Goal: Task Accomplishment & Management: Use online tool/utility

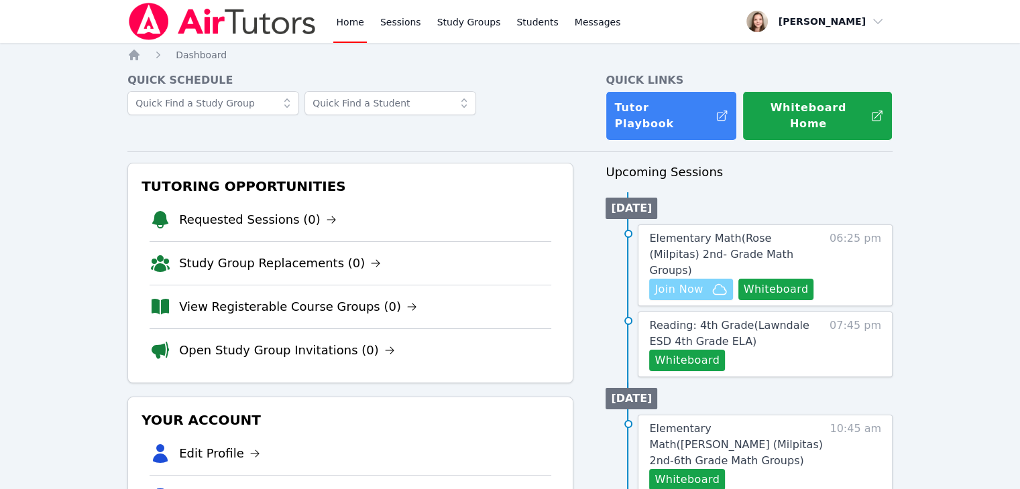
drag, startPoint x: 0, startPoint y: 0, endPoint x: 686, endPoint y: 269, distance: 736.6
click at [686, 279] on button "Join Now" at bounding box center [690, 289] width 83 height 21
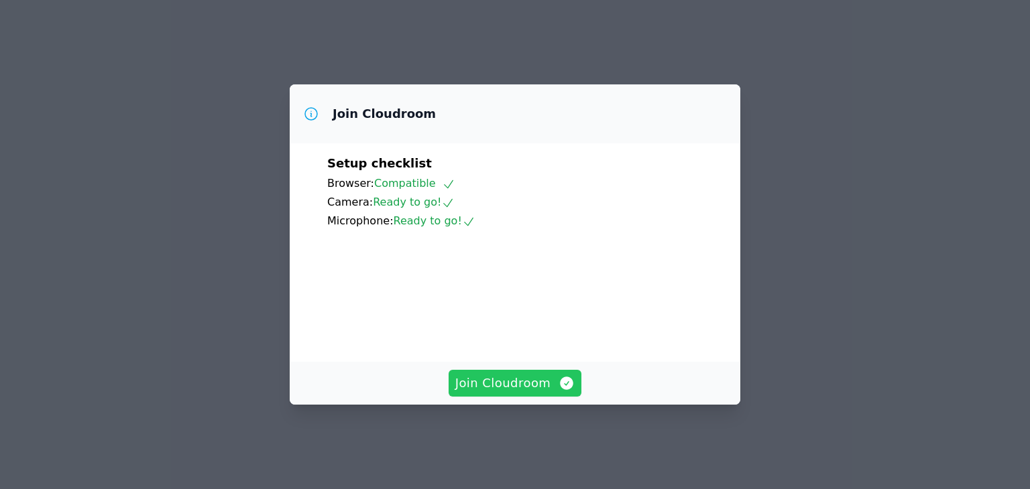
click at [547, 393] on span "Join Cloudroom" at bounding box center [515, 383] width 120 height 19
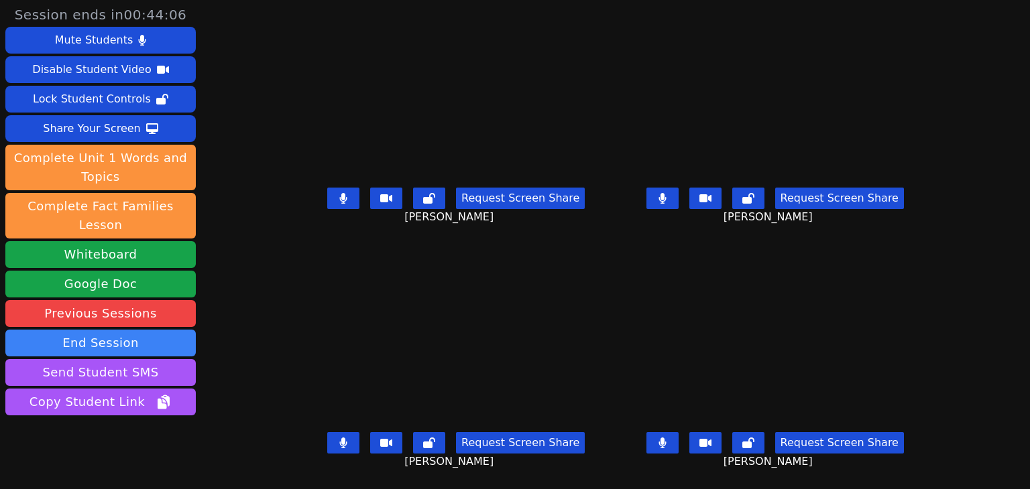
click at [676, 453] on button at bounding box center [662, 442] width 32 height 21
click at [666, 195] on icon at bounding box center [661, 198] width 7 height 11
click at [328, 447] on button at bounding box center [343, 442] width 32 height 21
click at [339, 203] on icon at bounding box center [343, 198] width 8 height 11
click at [678, 443] on button at bounding box center [662, 442] width 32 height 21
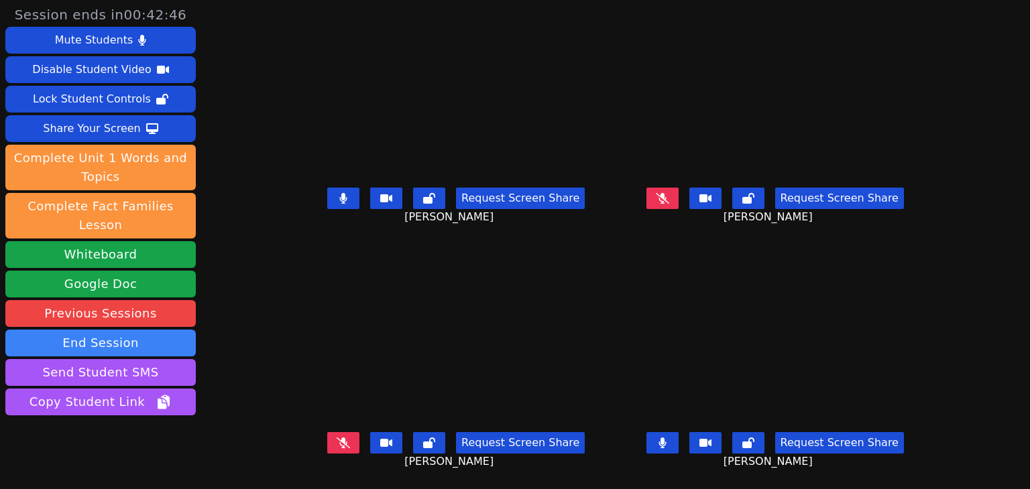
click at [669, 448] on button at bounding box center [662, 442] width 32 height 21
click at [340, 198] on icon at bounding box center [343, 198] width 7 height 11
click at [678, 440] on button at bounding box center [662, 442] width 32 height 21
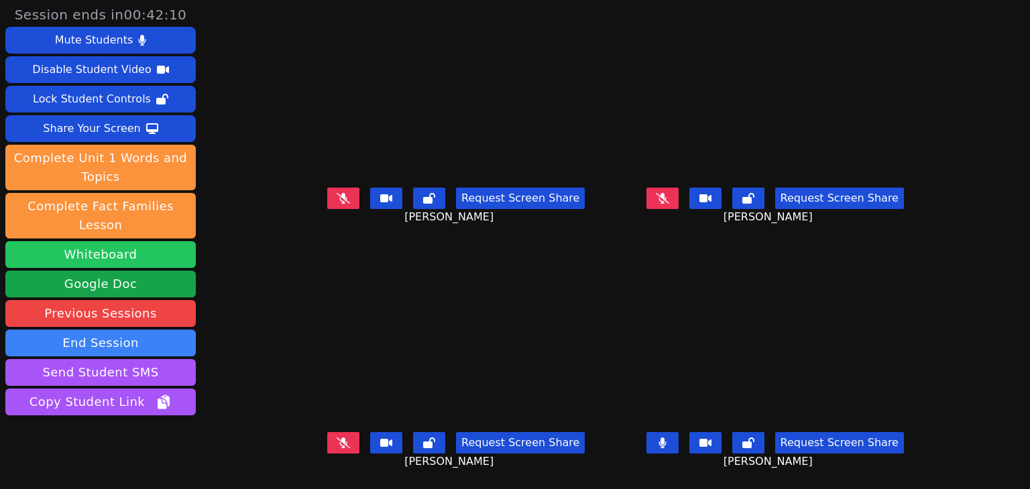
click at [137, 241] on button "Whiteboard" at bounding box center [100, 254] width 190 height 27
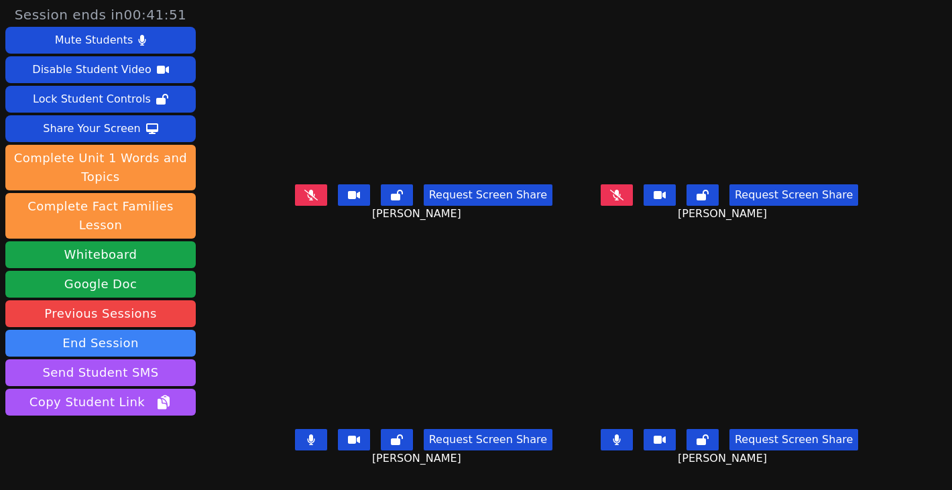
click at [296, 431] on button at bounding box center [311, 439] width 32 height 21
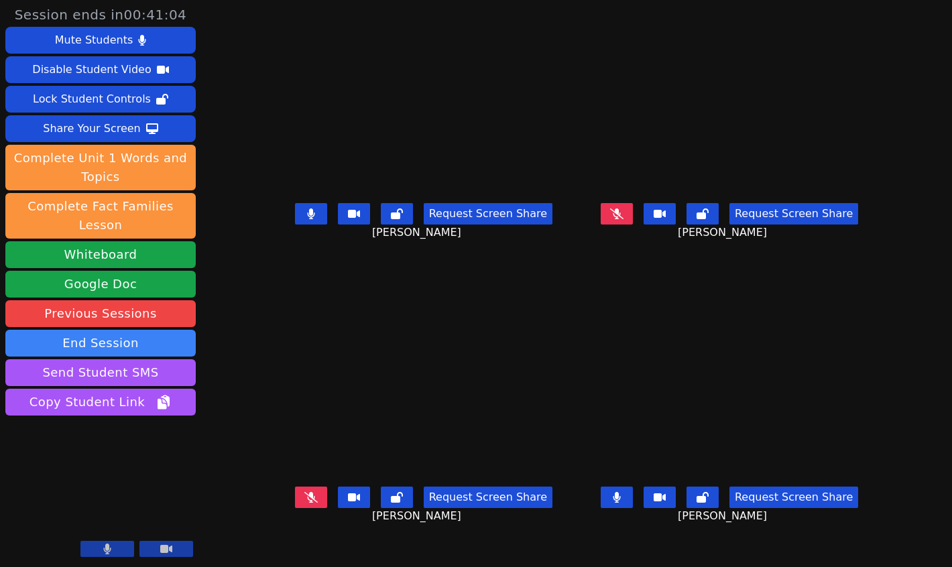
click at [621, 489] on icon at bounding box center [617, 497] width 8 height 11
click at [307, 219] on icon at bounding box center [310, 213] width 7 height 11
click at [633, 489] on button at bounding box center [617, 497] width 32 height 21
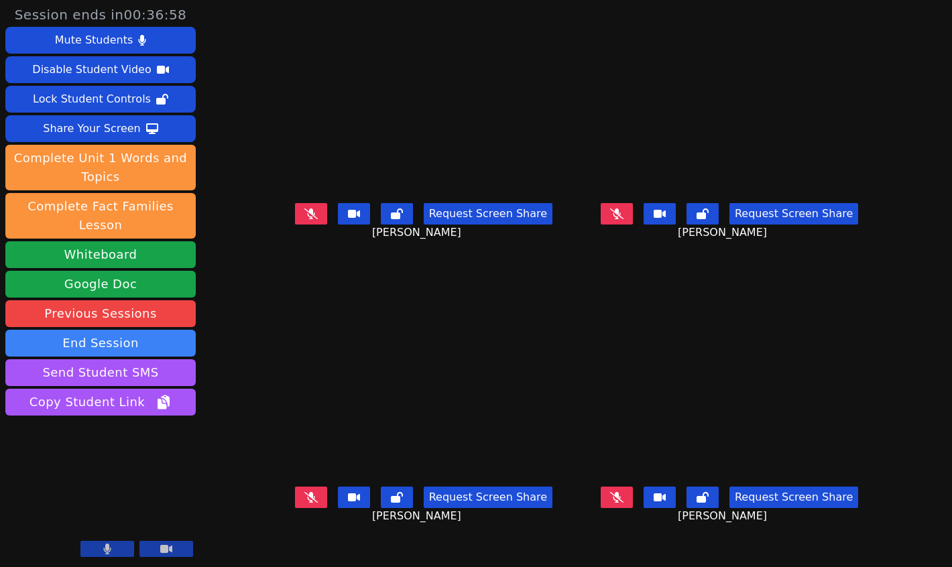
click at [304, 489] on icon at bounding box center [310, 497] width 13 height 11
click at [295, 489] on button at bounding box center [311, 497] width 32 height 21
click at [633, 489] on button at bounding box center [617, 497] width 32 height 21
click at [621, 489] on icon at bounding box center [617, 497] width 8 height 11
click at [633, 489] on button at bounding box center [617, 497] width 32 height 21
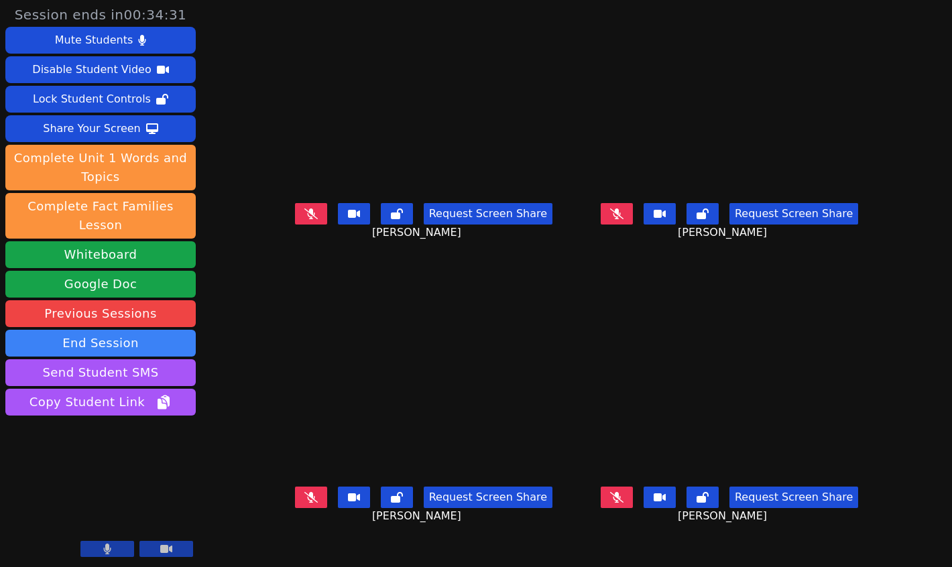
click at [709, 489] on icon at bounding box center [702, 497] width 12 height 11
click at [707, 489] on icon at bounding box center [702, 497] width 9 height 11
click at [623, 489] on icon at bounding box center [616, 497] width 13 height 11
click at [307, 489] on icon at bounding box center [310, 497] width 7 height 11
click at [633, 489] on button at bounding box center [617, 497] width 32 height 21
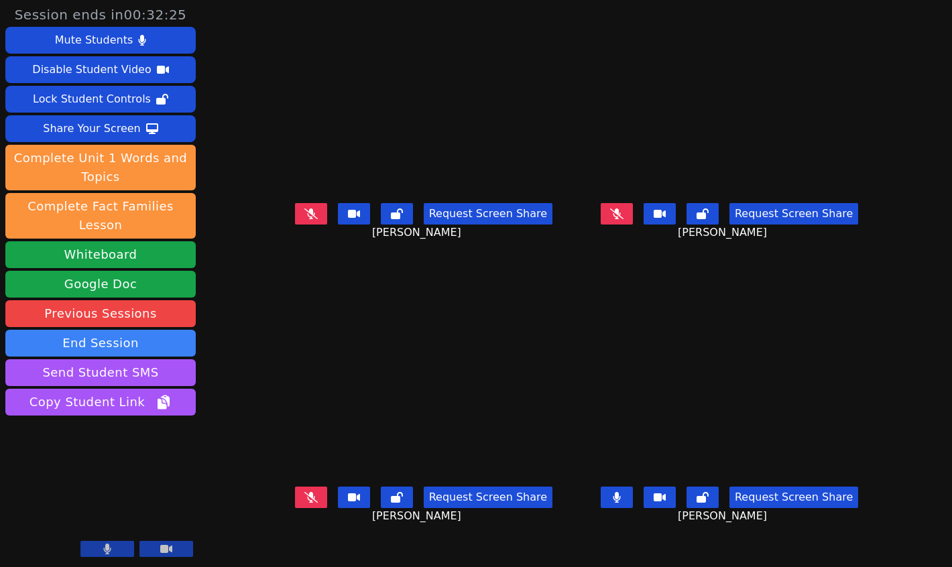
drag, startPoint x: 656, startPoint y: 503, endPoint x: 581, endPoint y: 498, distance: 75.9
click at [633, 489] on button at bounding box center [617, 497] width 32 height 21
click at [295, 489] on button at bounding box center [311, 497] width 32 height 21
click at [620, 489] on icon at bounding box center [616, 497] width 7 height 11
click at [633, 489] on button at bounding box center [617, 497] width 32 height 21
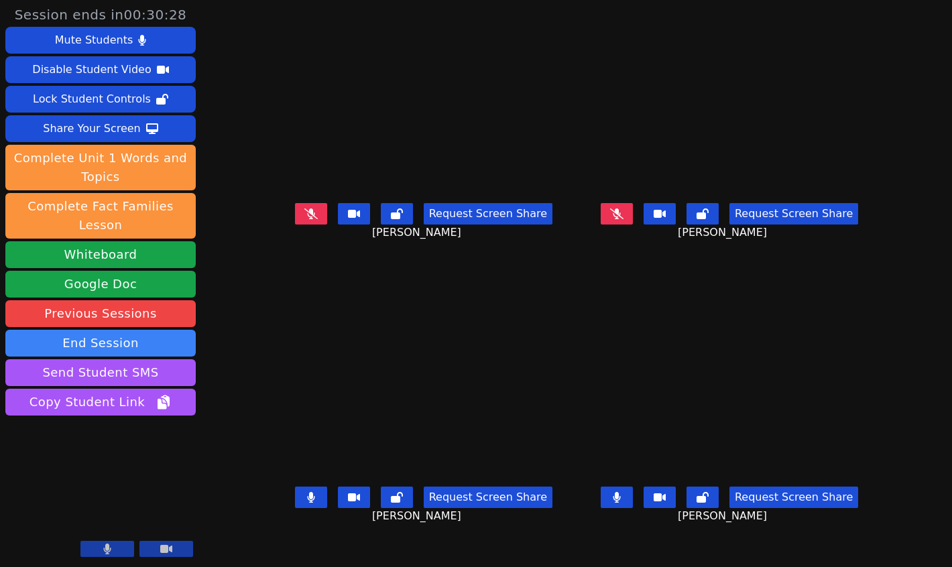
click at [709, 489] on icon at bounding box center [702, 497] width 12 height 11
click at [633, 225] on button at bounding box center [617, 213] width 32 height 21
click at [392, 489] on icon at bounding box center [396, 497] width 9 height 11
click at [477, 138] on video at bounding box center [423, 115] width 201 height 166
click at [295, 489] on button at bounding box center [311, 497] width 32 height 21
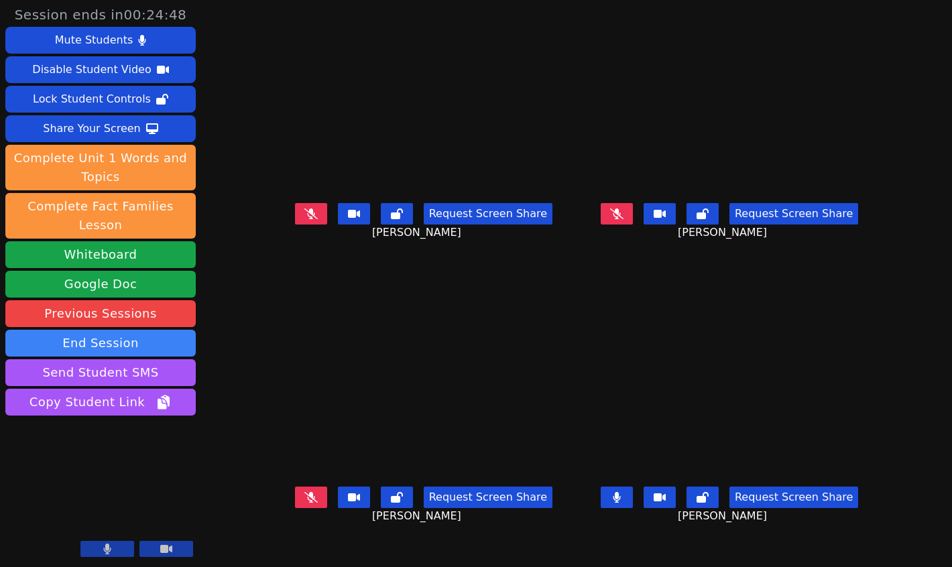
click at [621, 489] on icon at bounding box center [617, 497] width 8 height 11
click at [295, 489] on button at bounding box center [311, 497] width 32 height 21
click at [307, 489] on icon at bounding box center [311, 497] width 8 height 11
click at [381, 489] on button at bounding box center [397, 497] width 32 height 21
click at [719, 489] on button at bounding box center [702, 497] width 32 height 21
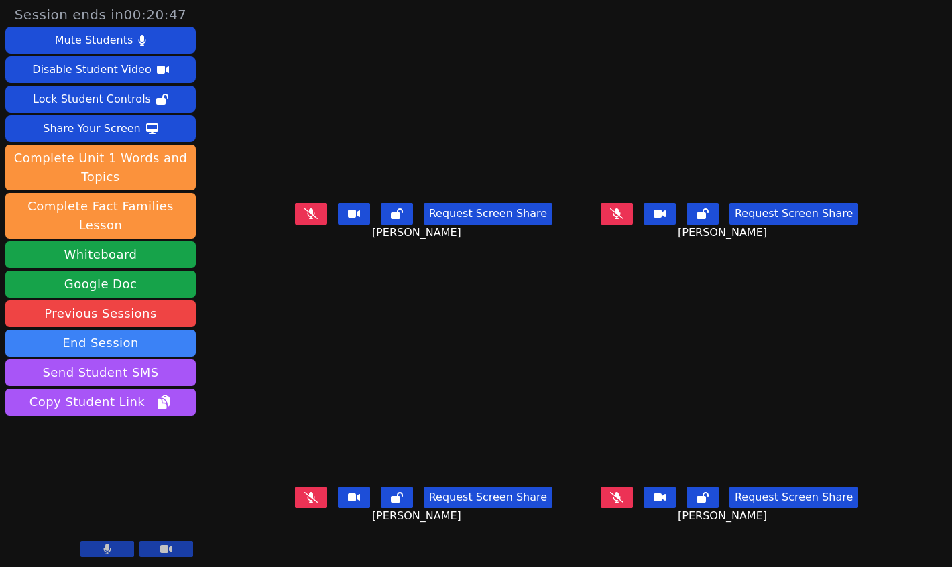
drag, startPoint x: 658, startPoint y: 502, endPoint x: 589, endPoint y: 491, distance: 70.6
click at [633, 489] on button at bounding box center [617, 497] width 32 height 21
click at [304, 219] on icon at bounding box center [310, 213] width 13 height 11
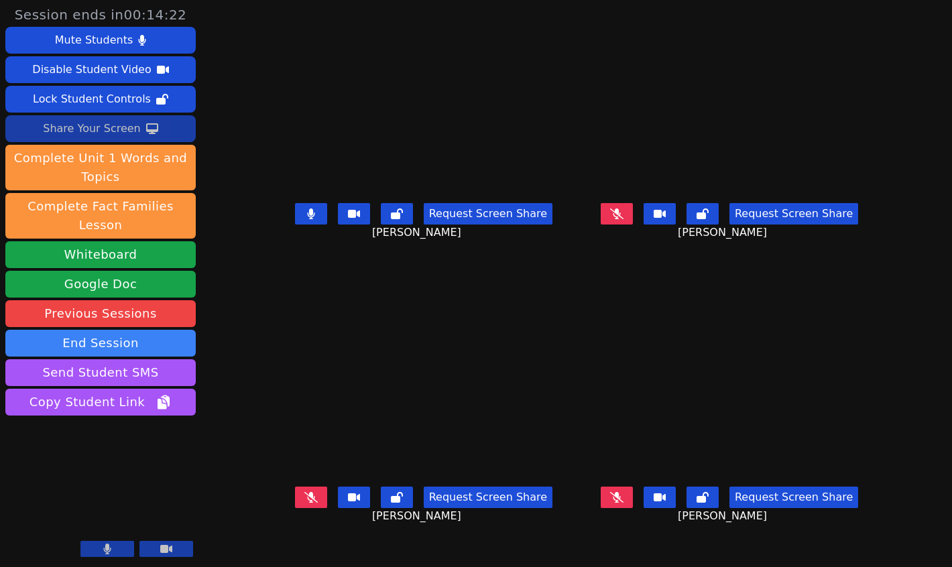
click at [93, 119] on div "Share Your Screen" at bounding box center [92, 128] width 98 height 21
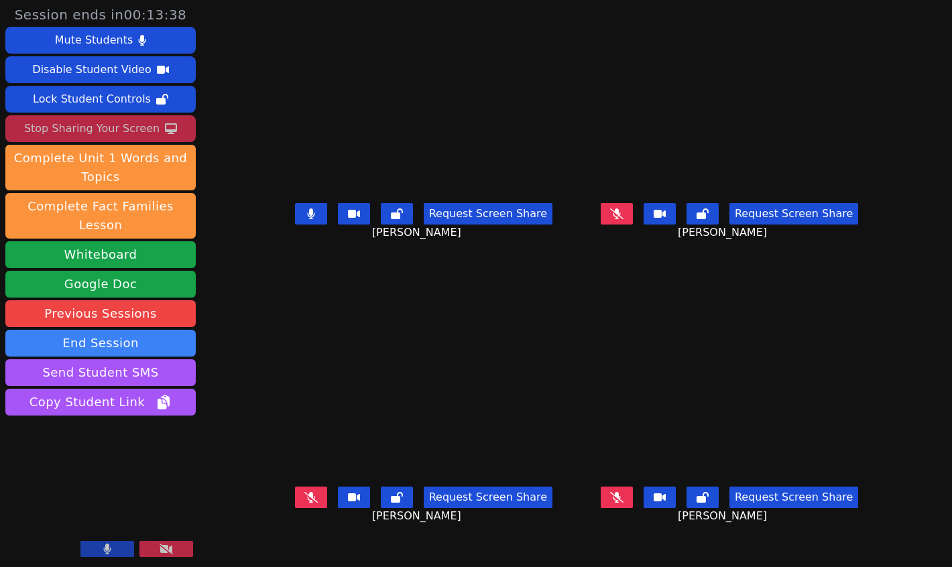
click at [146, 121] on div "Stop Sharing Your Screen" at bounding box center [91, 128] width 135 height 21
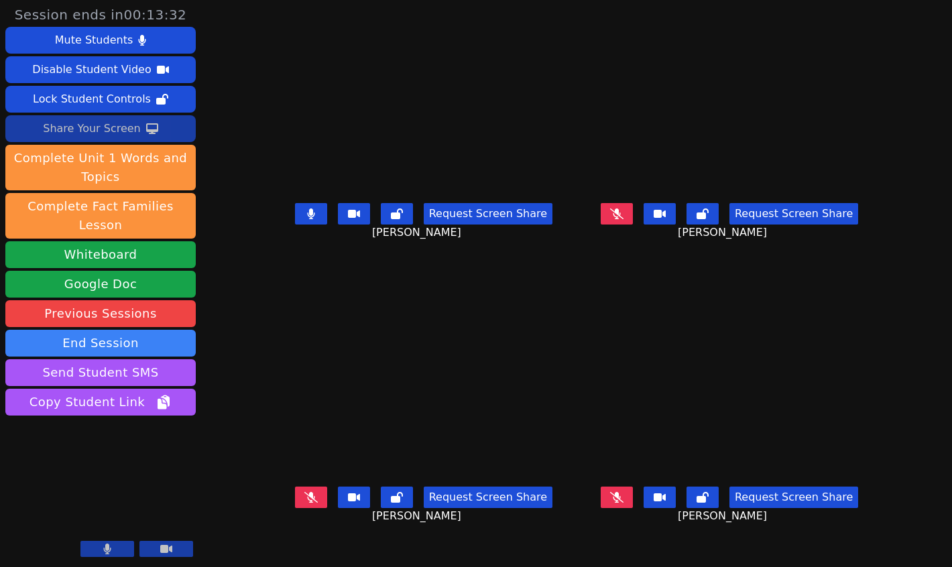
click at [295, 225] on button at bounding box center [311, 213] width 32 height 21
click at [633, 225] on button at bounding box center [617, 213] width 32 height 21
click at [295, 489] on button at bounding box center [311, 497] width 32 height 21
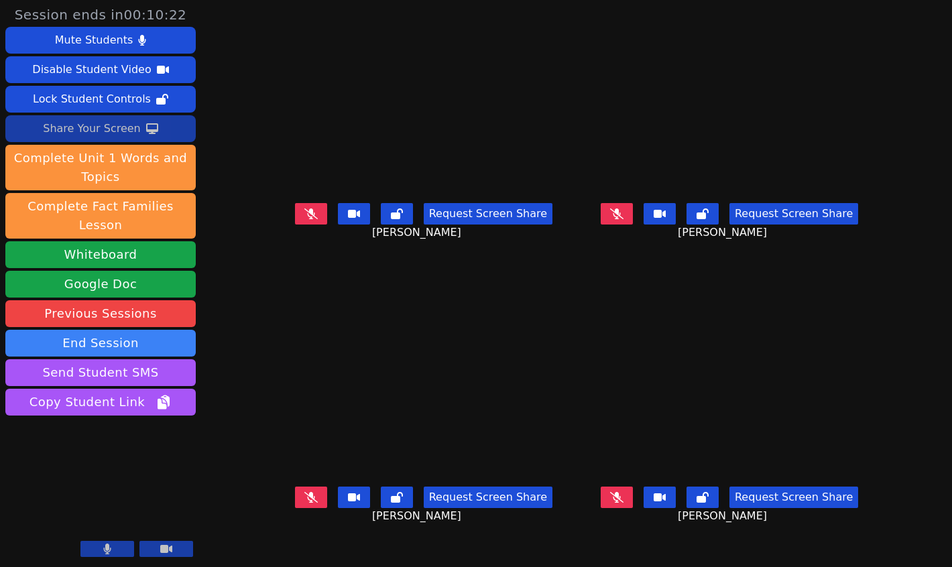
click at [295, 489] on button at bounding box center [311, 497] width 32 height 21
click at [307, 489] on icon at bounding box center [310, 497] width 7 height 11
click at [123, 489] on button at bounding box center [107, 549] width 54 height 16
click at [120, 489] on button at bounding box center [107, 549] width 54 height 16
click at [304, 489] on icon at bounding box center [310, 497] width 13 height 11
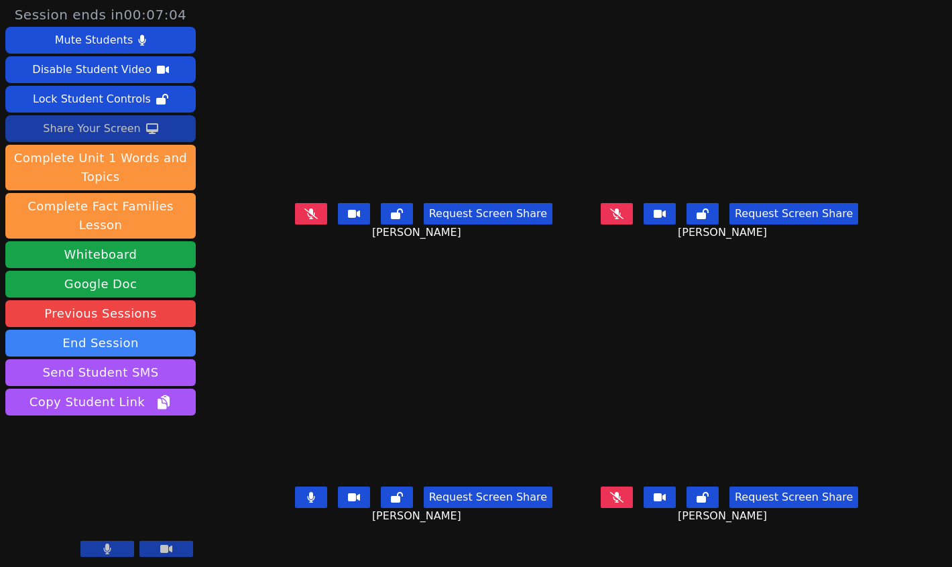
click at [307, 489] on icon at bounding box center [310, 497] width 7 height 11
click at [623, 219] on icon at bounding box center [616, 213] width 13 height 11
click at [633, 225] on button at bounding box center [617, 213] width 32 height 21
click at [304, 219] on icon at bounding box center [310, 213] width 13 height 11
click at [304, 489] on icon at bounding box center [310, 497] width 13 height 11
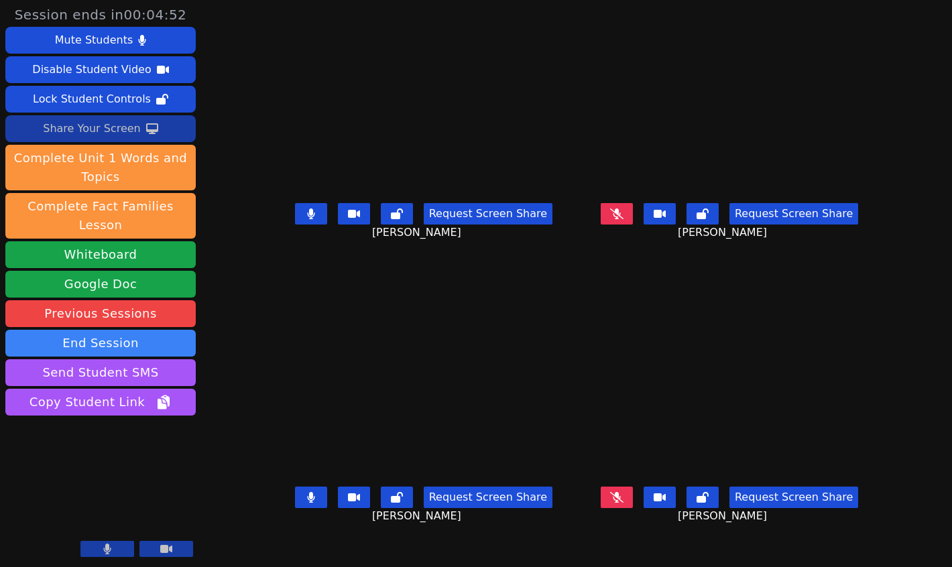
click at [295, 489] on button at bounding box center [311, 497] width 32 height 21
click at [295, 225] on button at bounding box center [311, 213] width 32 height 21
click at [633, 225] on button at bounding box center [617, 213] width 32 height 21
click at [623, 489] on icon at bounding box center [616, 497] width 13 height 11
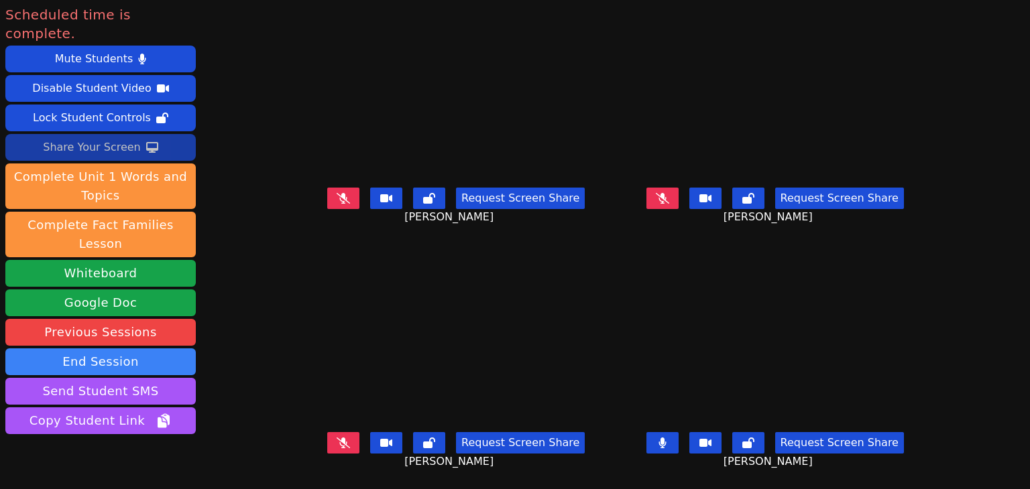
click at [337, 197] on icon at bounding box center [343, 198] width 13 height 11
drag, startPoint x: 322, startPoint y: 440, endPoint x: 392, endPoint y: 381, distance: 91.8
click at [327, 436] on button at bounding box center [343, 442] width 32 height 21
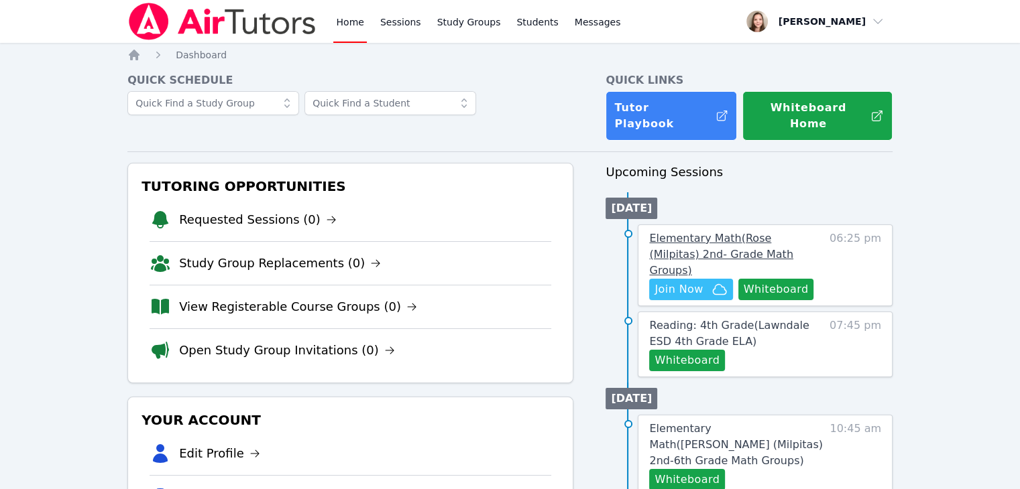
click at [691, 232] on span "Elementary Math ( Rose (Milpitas) 2nd- Grade Math Groups )" at bounding box center [721, 254] width 144 height 45
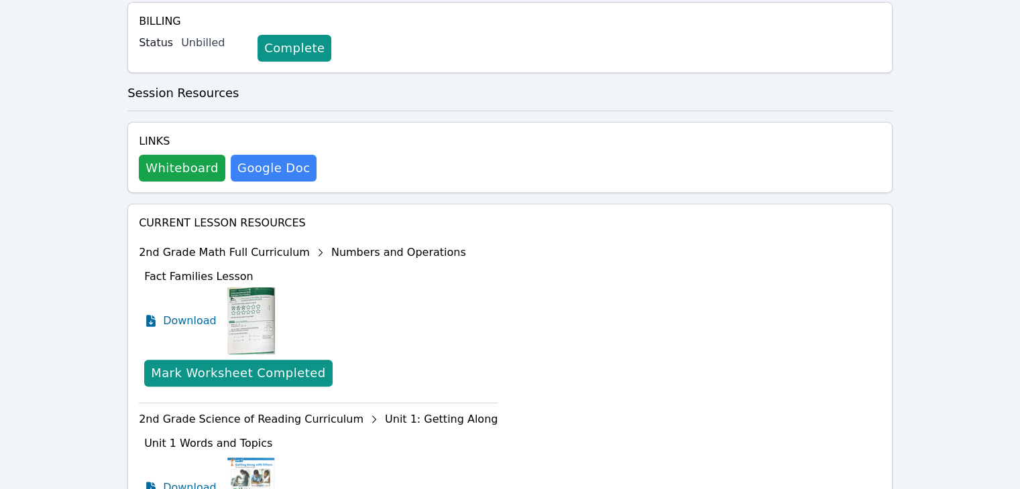
scroll to position [134, 0]
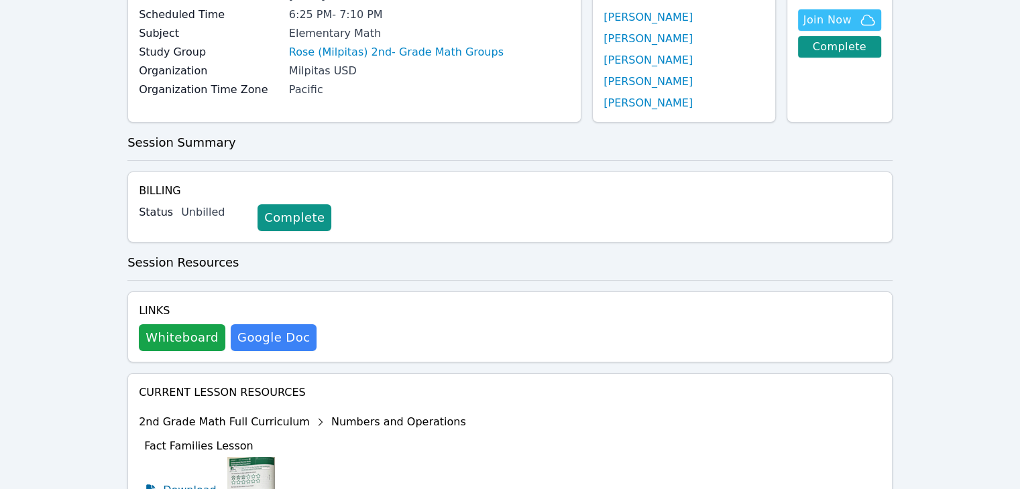
click at [315, 49] on link "Rose (Milpitas) 2nd- Grade Math Groups" at bounding box center [396, 52] width 215 height 16
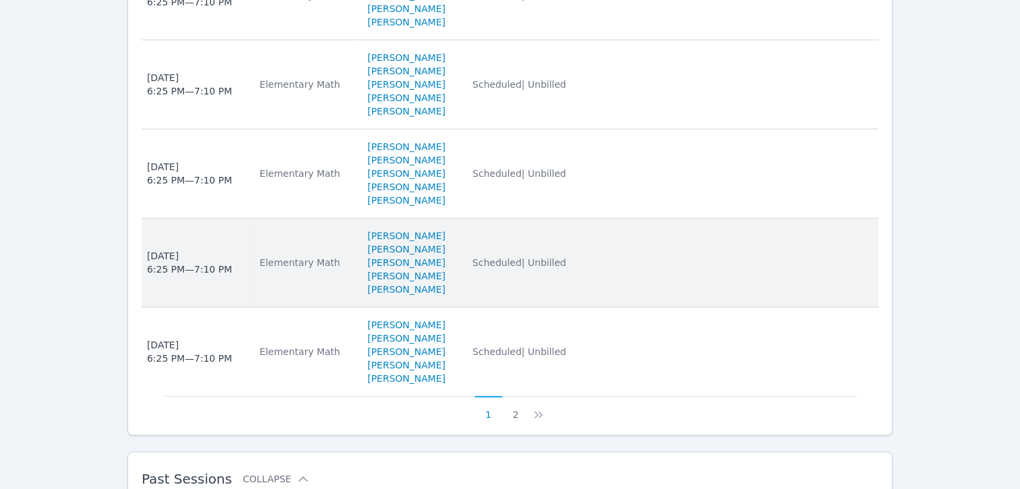
scroll to position [1123, 0]
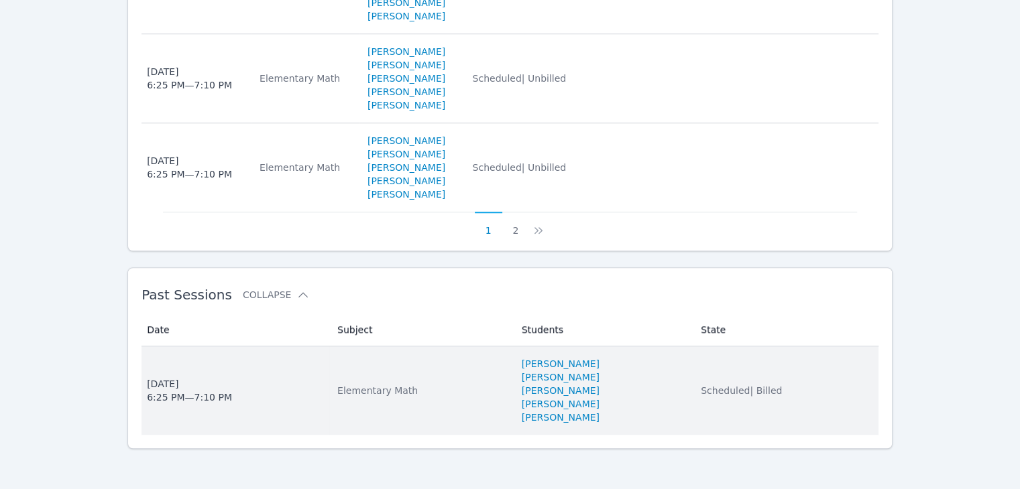
click at [320, 377] on td "Date Tue Oct 7, 2025 6:25 PM — 7:10 PM" at bounding box center [235, 391] width 188 height 88
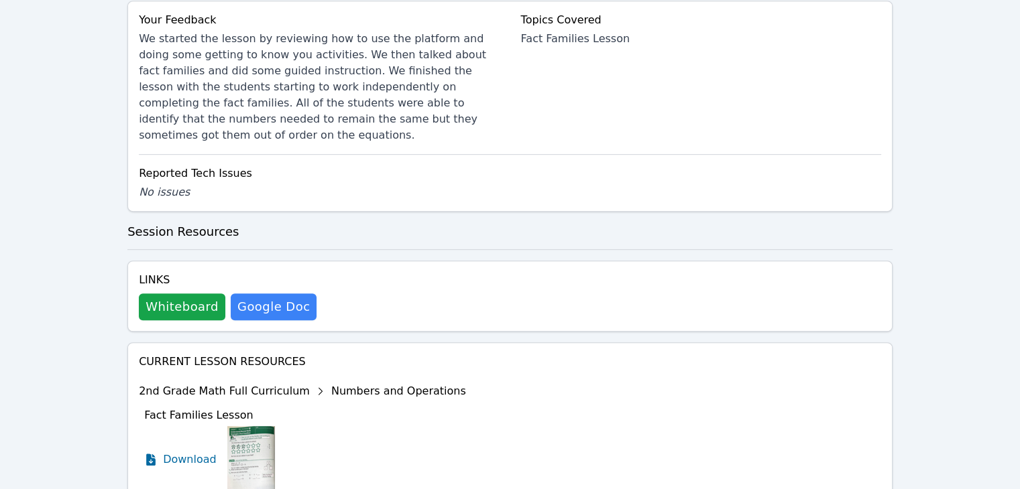
scroll to position [737, 0]
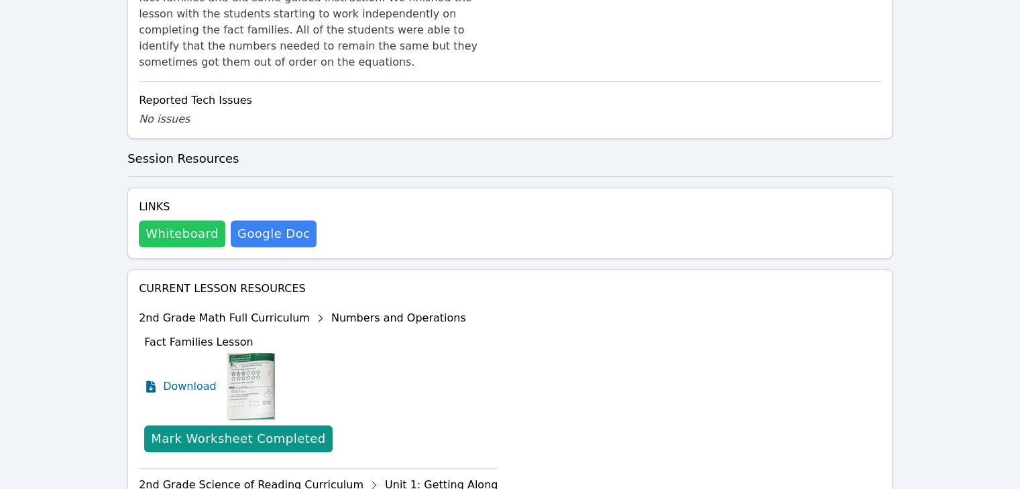
click at [198, 226] on button "Whiteboard" at bounding box center [182, 234] width 86 height 27
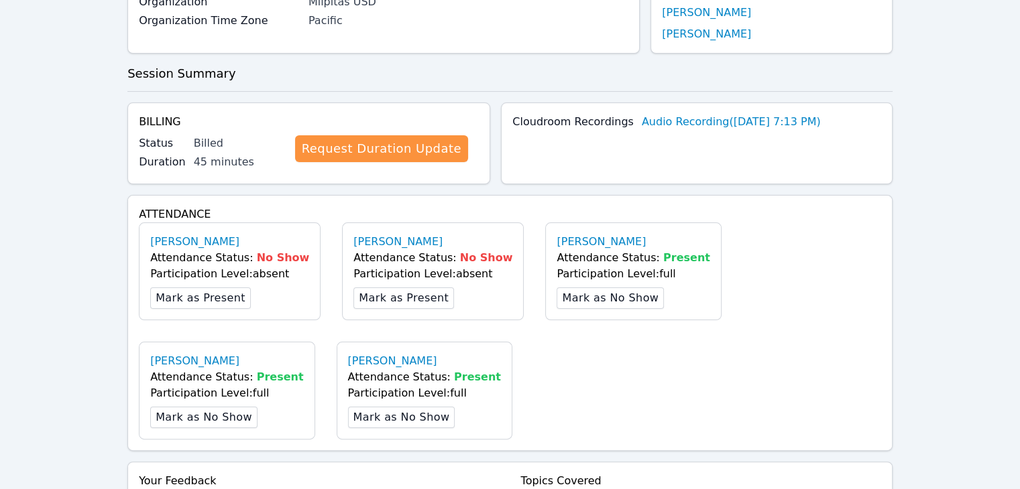
scroll to position [0, 0]
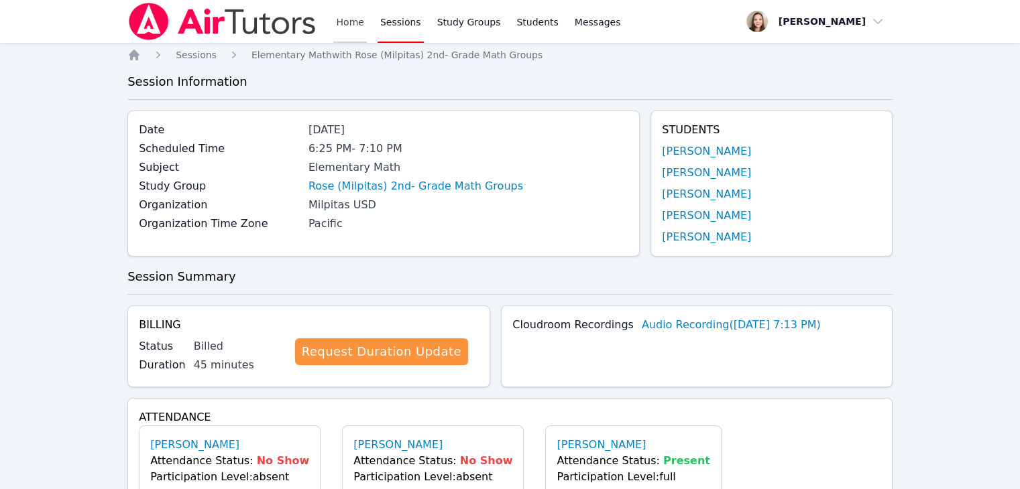
click at [355, 19] on link "Home" at bounding box center [349, 21] width 33 height 43
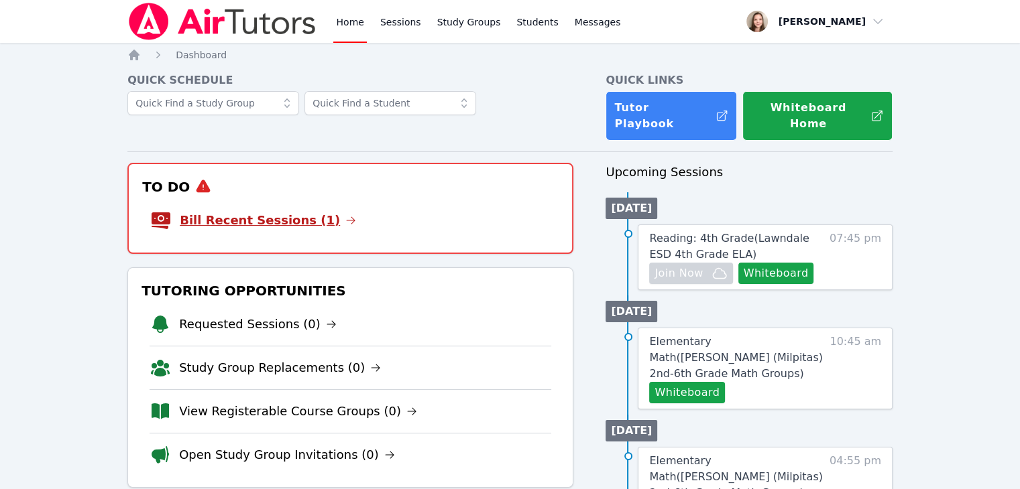
click at [290, 211] on link "Bill Recent Sessions (1)" at bounding box center [268, 220] width 176 height 19
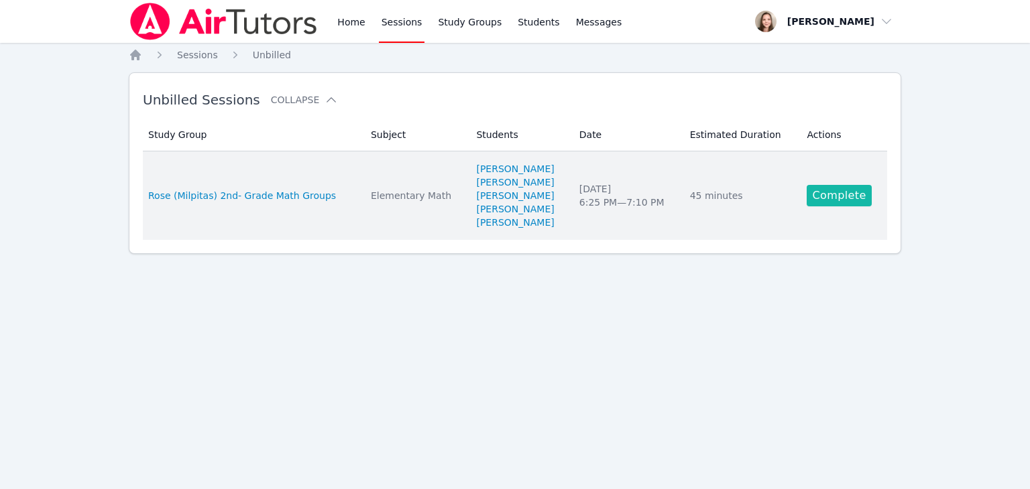
click at [852, 194] on link "Complete" at bounding box center [838, 195] width 64 height 21
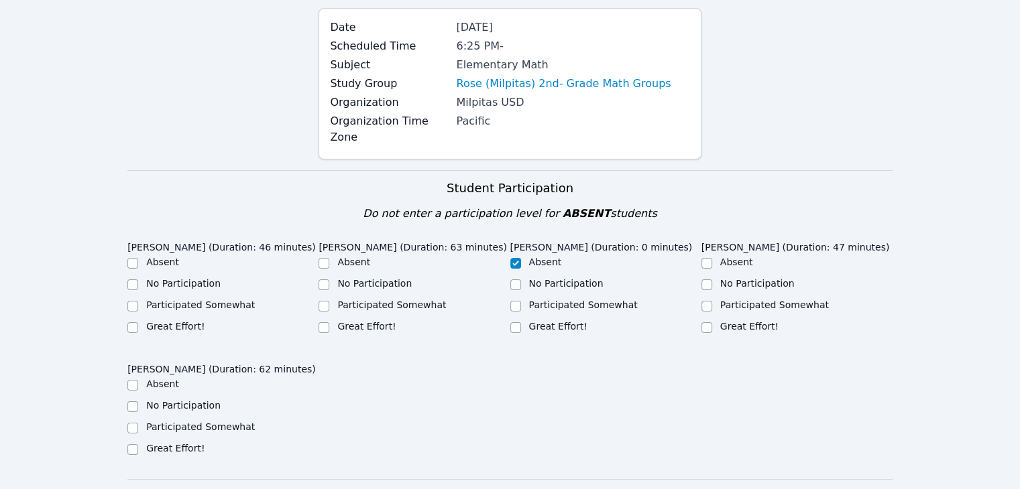
scroll to position [134, 0]
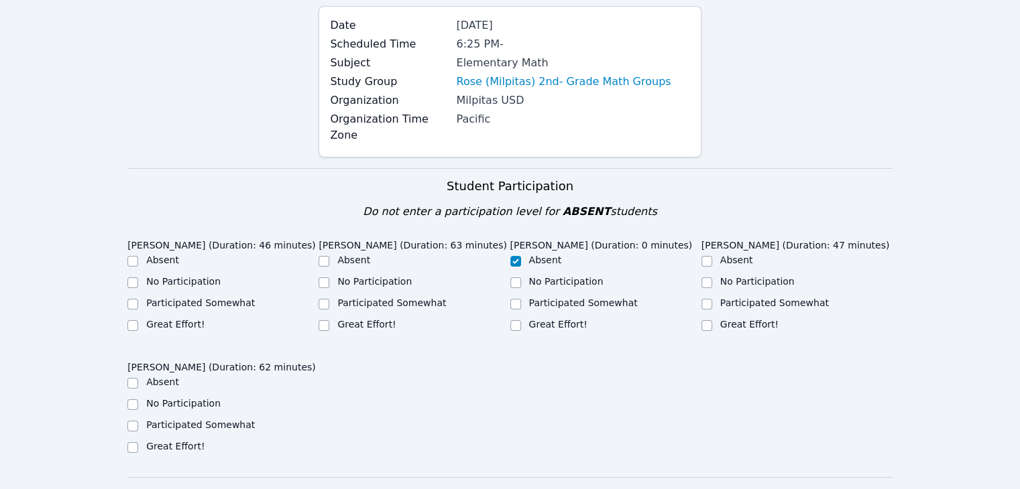
click at [170, 298] on label "Participated Somewhat" at bounding box center [200, 303] width 109 height 11
click at [138, 299] on input "Participated Somewhat" at bounding box center [132, 304] width 11 height 11
checkbox input "true"
click at [351, 319] on label "Great Effort!" at bounding box center [366, 324] width 58 height 11
click at [329, 320] on input "Great Effort!" at bounding box center [323, 325] width 11 height 11
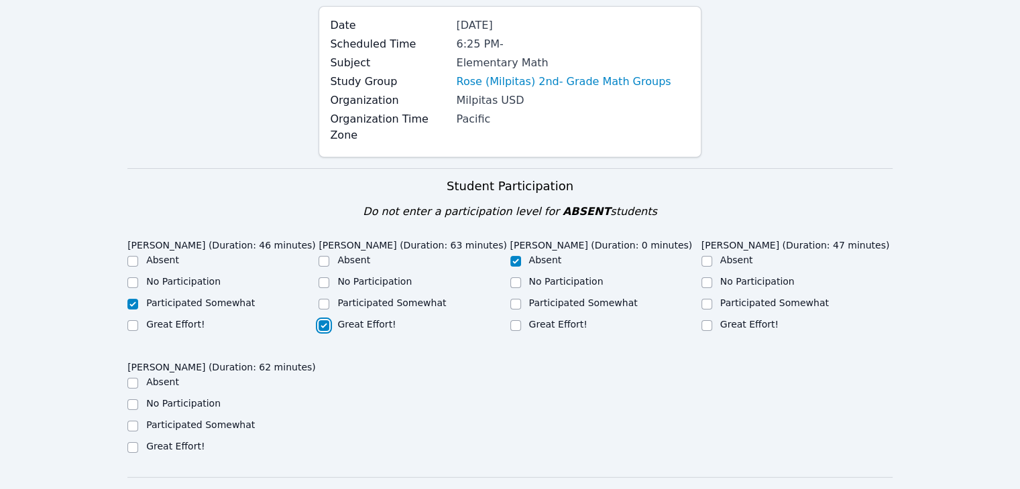
checkbox input "true"
click at [730, 319] on label "Great Effort!" at bounding box center [749, 324] width 58 height 11
click at [712, 320] on input "Great Effort!" at bounding box center [706, 325] width 11 height 11
checkbox input "true"
click at [189, 441] on label "Great Effort!" at bounding box center [175, 446] width 58 height 11
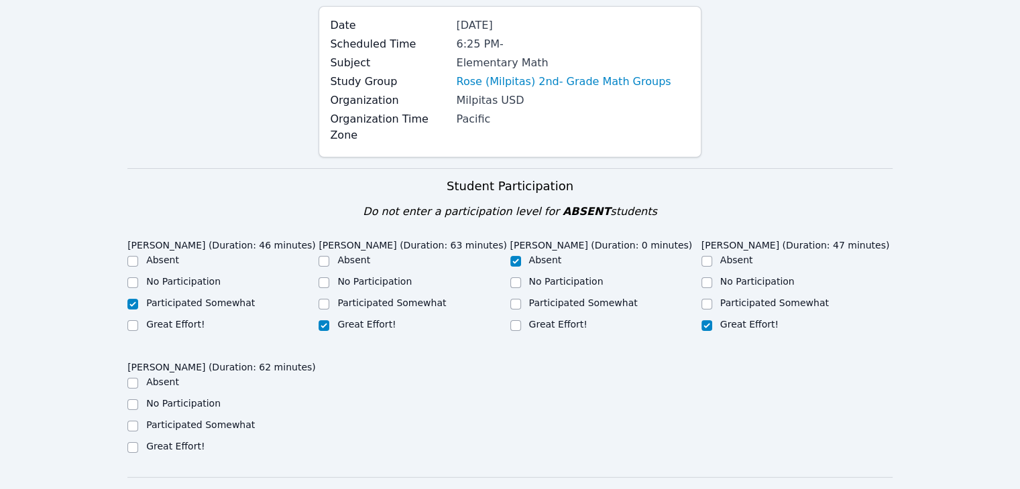
click at [138, 442] on input "Great Effort!" at bounding box center [132, 447] width 11 height 11
checkbox input "true"
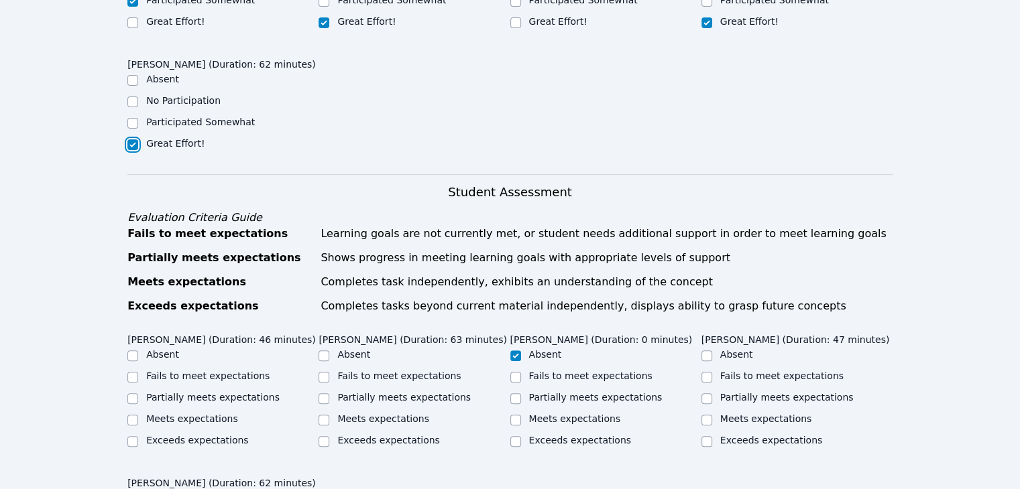
scroll to position [536, 0]
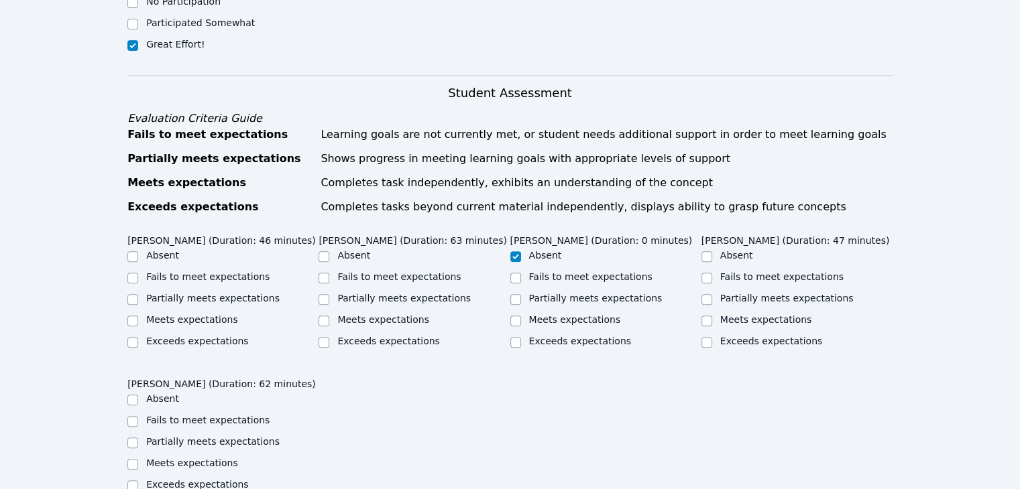
click at [354, 314] on label "Meets expectations" at bounding box center [383, 319] width 92 height 11
click at [329, 316] on input "Meets expectations" at bounding box center [323, 321] width 11 height 11
checkbox input "true"
click at [716, 313] on div "Meets expectations" at bounding box center [796, 321] width 191 height 16
click at [705, 316] on input "Meets expectations" at bounding box center [706, 321] width 11 height 11
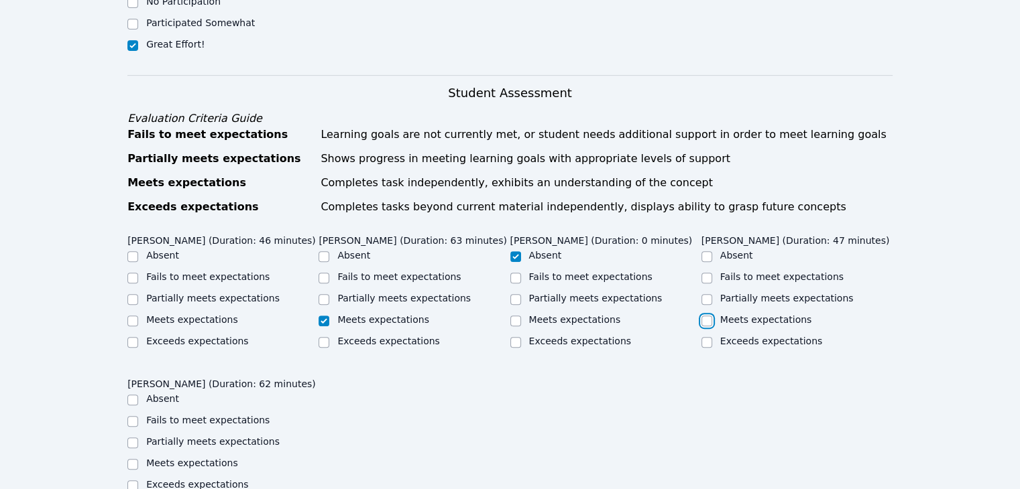
checkbox input "true"
click at [197, 293] on label "Partially meets expectations" at bounding box center [212, 298] width 133 height 11
click at [138, 294] on input "Partially meets expectations" at bounding box center [132, 299] width 11 height 11
checkbox input "true"
click at [138, 456] on div "Meets expectations" at bounding box center [222, 464] width 191 height 16
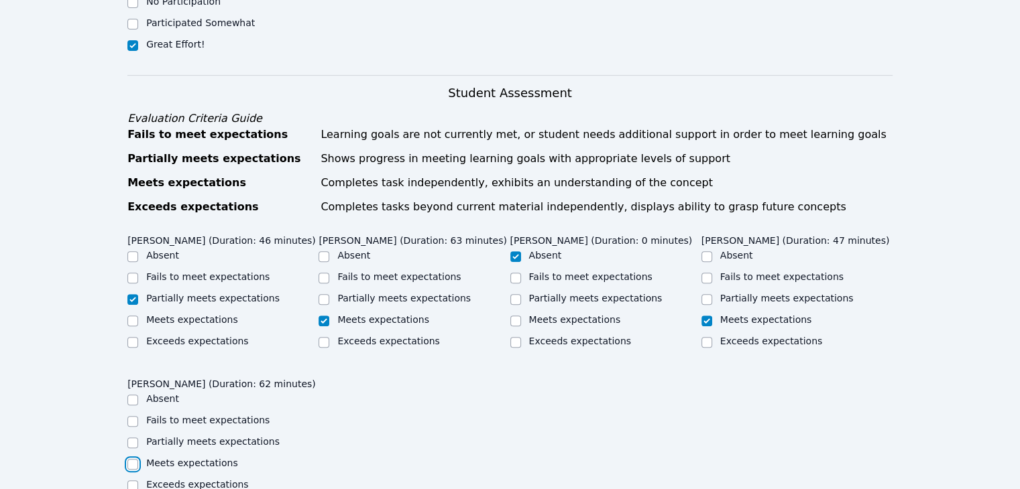
drag, startPoint x: 131, startPoint y: 447, endPoint x: 177, endPoint y: 355, distance: 102.5
click at [131, 459] on input "Meets expectations" at bounding box center [132, 464] width 11 height 11
checkbox input "true"
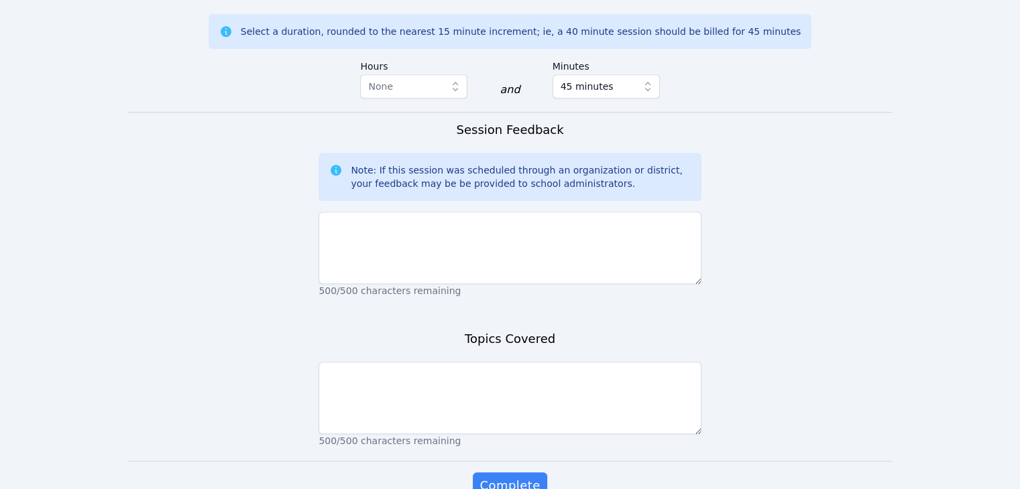
scroll to position [1136, 0]
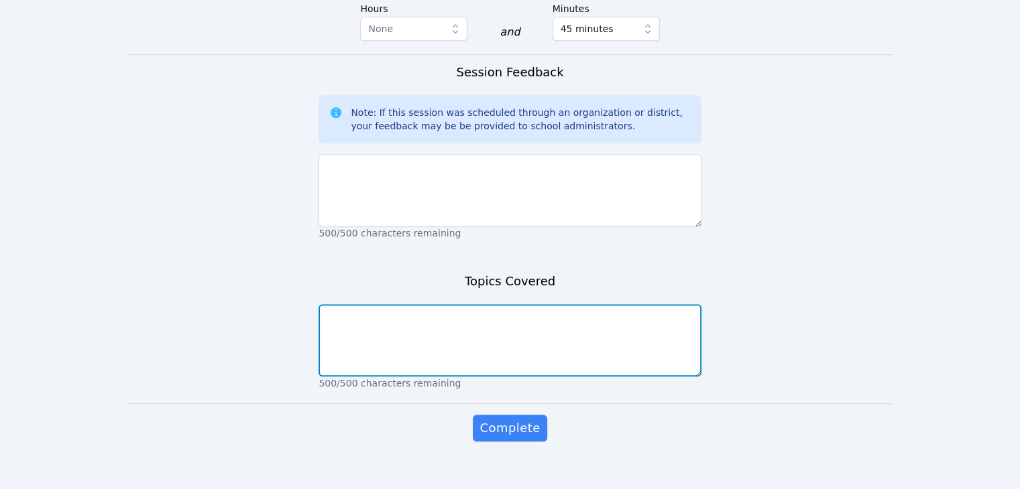
click at [379, 347] on textarea at bounding box center [509, 340] width 382 height 72
click at [326, 304] on textarea "Fact Families" at bounding box center [509, 340] width 382 height 72
type textarea "Learning the platform Fact Families"
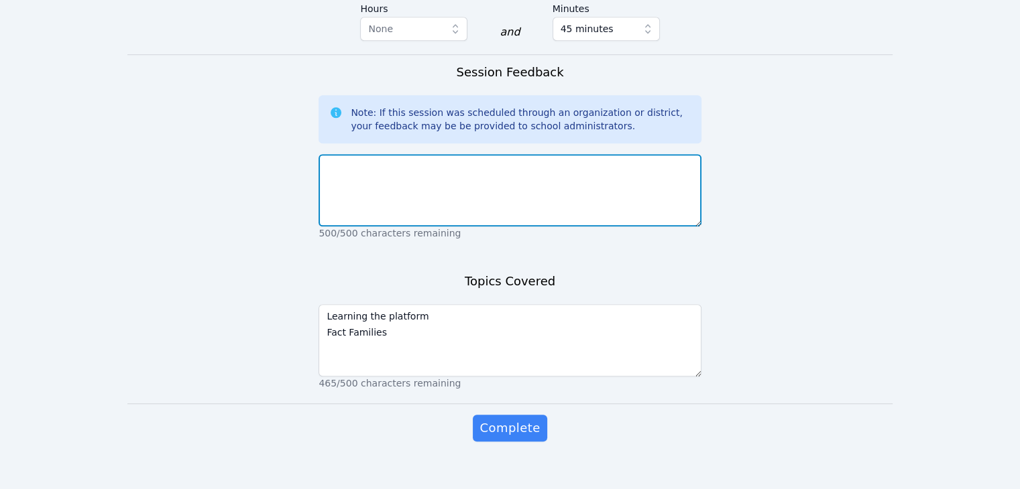
click at [395, 182] on textarea at bounding box center [509, 190] width 382 height 72
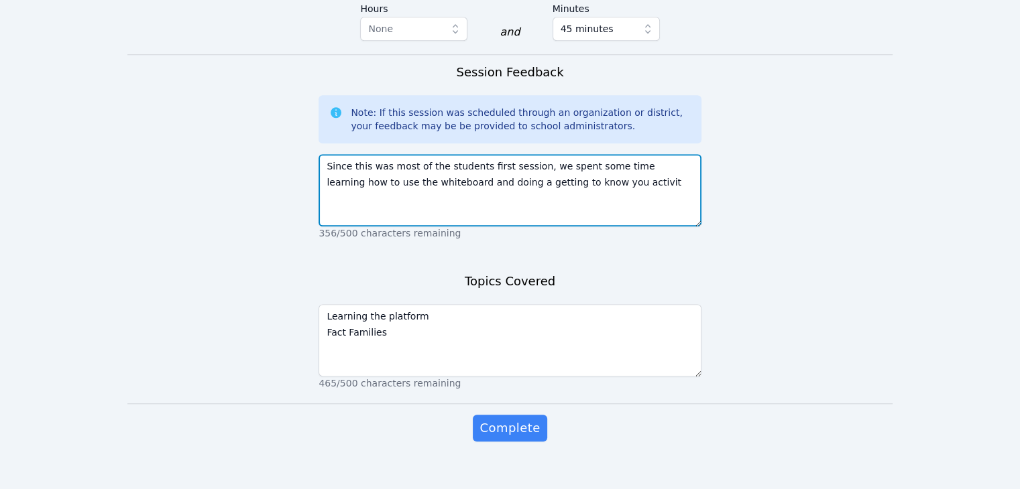
click at [591, 169] on textarea "Since this was most of the students first session, we spent some time learning …" at bounding box center [509, 190] width 382 height 72
click at [395, 154] on textarea "Since this was most of the students first session, we spent some time learning …" at bounding box center [509, 190] width 382 height 72
drag, startPoint x: 608, startPoint y: 162, endPoint x: 429, endPoint y: 186, distance: 180.5
click at [429, 186] on textarea "Since this was some of the students first session, we spent some time learning …" at bounding box center [509, 190] width 382 height 72
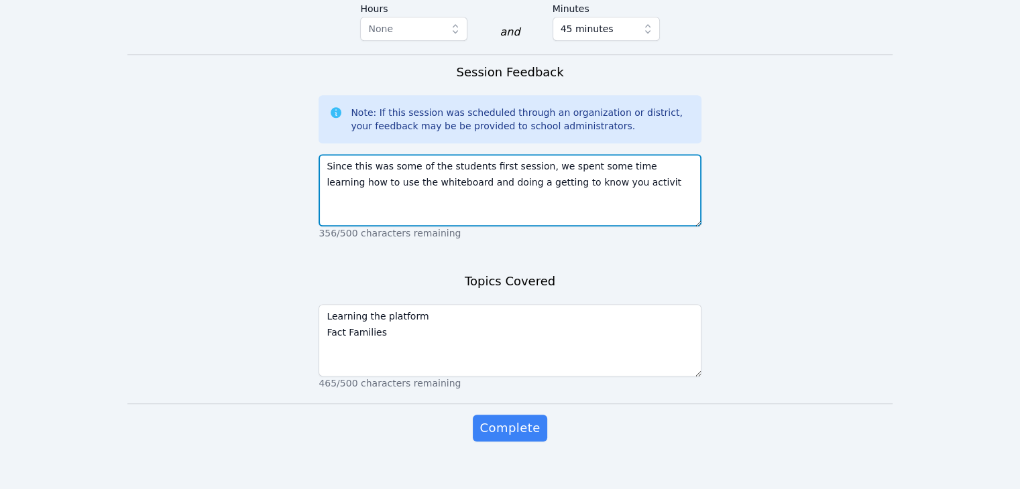
click at [581, 171] on textarea "Since this was some of the students first session, we spent some time learning …" at bounding box center [509, 190] width 382 height 72
drag, startPoint x: 579, startPoint y: 165, endPoint x: 614, endPoint y: 167, distance: 34.9
click at [614, 167] on textarea "Since this was some of the students first session, we spent some time learning …" at bounding box center [509, 190] width 382 height 72
drag, startPoint x: 597, startPoint y: 155, endPoint x: 445, endPoint y: 168, distance: 152.7
click at [445, 168] on textarea "Since this was some of the students first session, we spent some time learning …" at bounding box center [509, 190] width 382 height 72
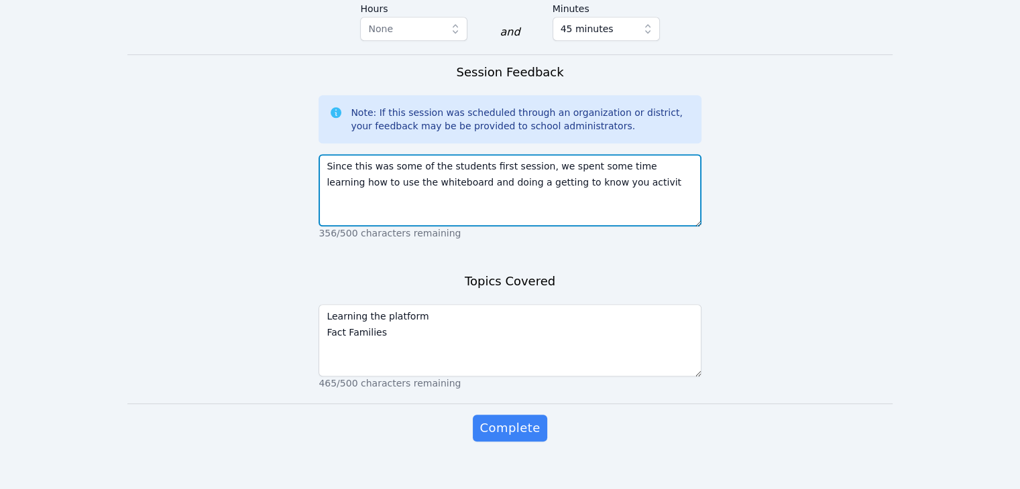
drag, startPoint x: 577, startPoint y: 160, endPoint x: 620, endPoint y: 161, distance: 42.9
click at [578, 160] on textarea "Since this was some of the students first session, we spent some time learning …" at bounding box center [509, 190] width 382 height 72
drag, startPoint x: 601, startPoint y: 168, endPoint x: 410, endPoint y: 178, distance: 191.3
click at [410, 178] on textarea "Since this was some of the students first session, we spent some time learning …" at bounding box center [509, 190] width 382 height 72
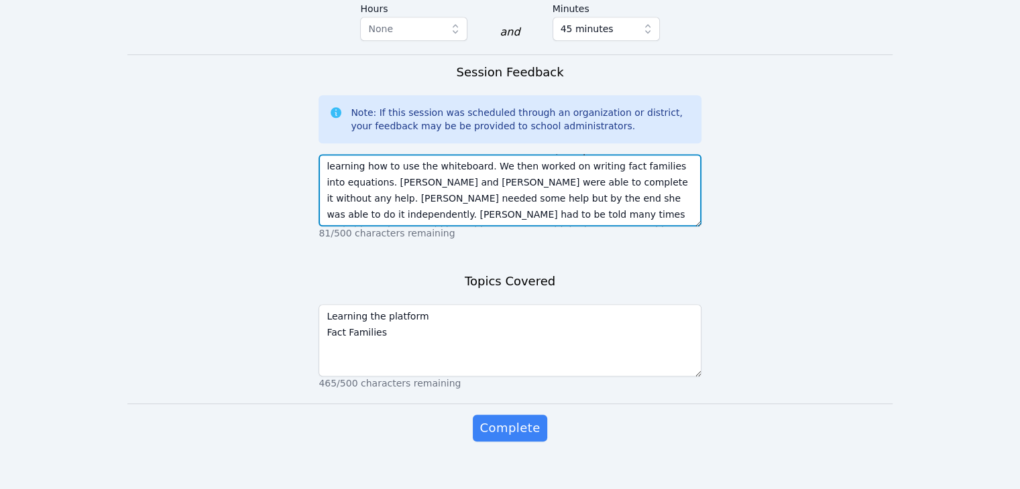
scroll to position [26, 0]
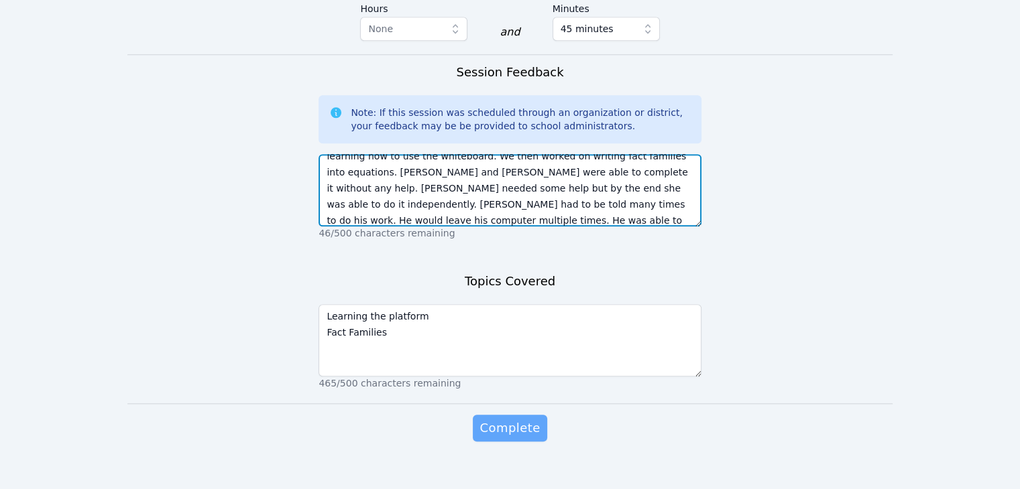
type textarea "Since this was some of the students first session, we spent some time learning …"
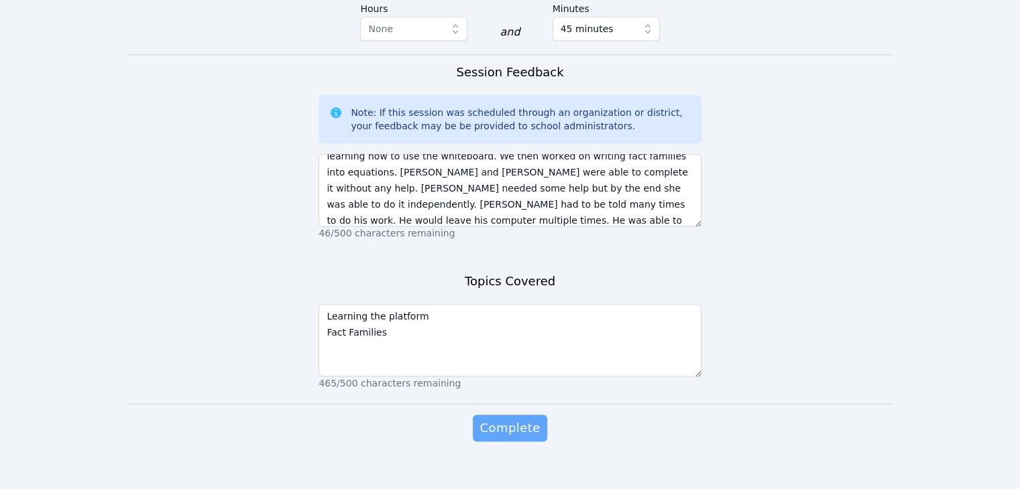
click at [517, 419] on span "Complete" at bounding box center [509, 428] width 60 height 19
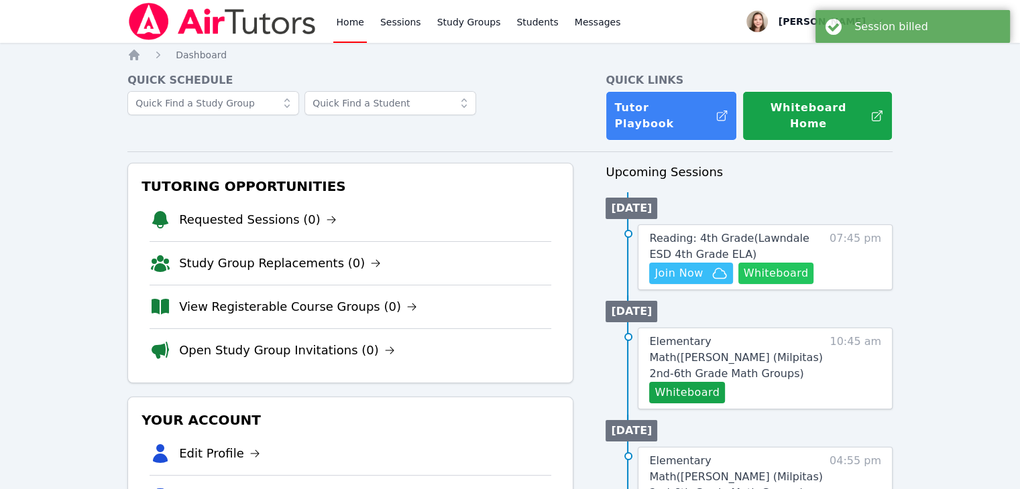
click at [796, 265] on button "Whiteboard" at bounding box center [776, 273] width 76 height 21
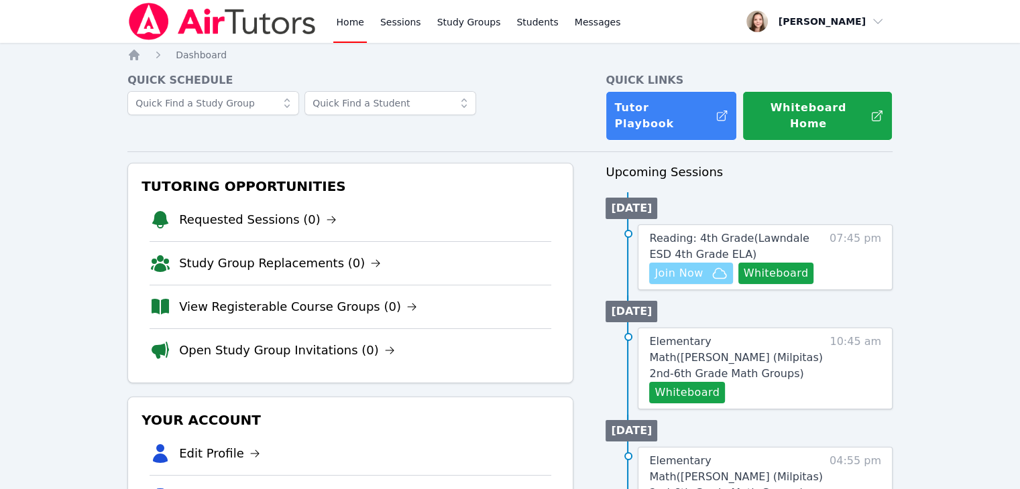
click at [687, 265] on span "Join Now" at bounding box center [678, 273] width 48 height 16
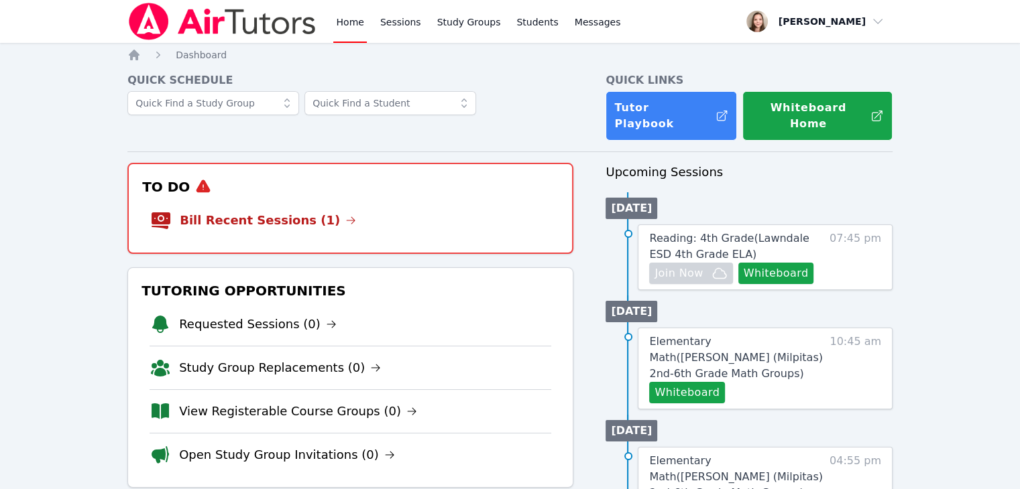
click at [231, 199] on li "Bill Recent Sessions (1)" at bounding box center [350, 220] width 400 height 43
click at [233, 211] on link "Bill Recent Sessions (1)" at bounding box center [268, 220] width 176 height 19
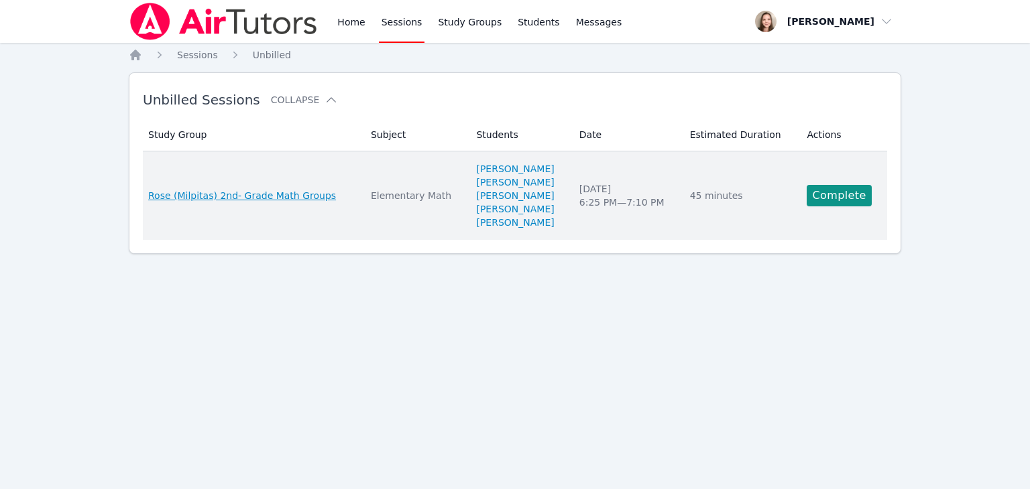
click at [282, 196] on span "Rose (Milpitas) 2nd- Grade Math Groups" at bounding box center [242, 195] width 188 height 13
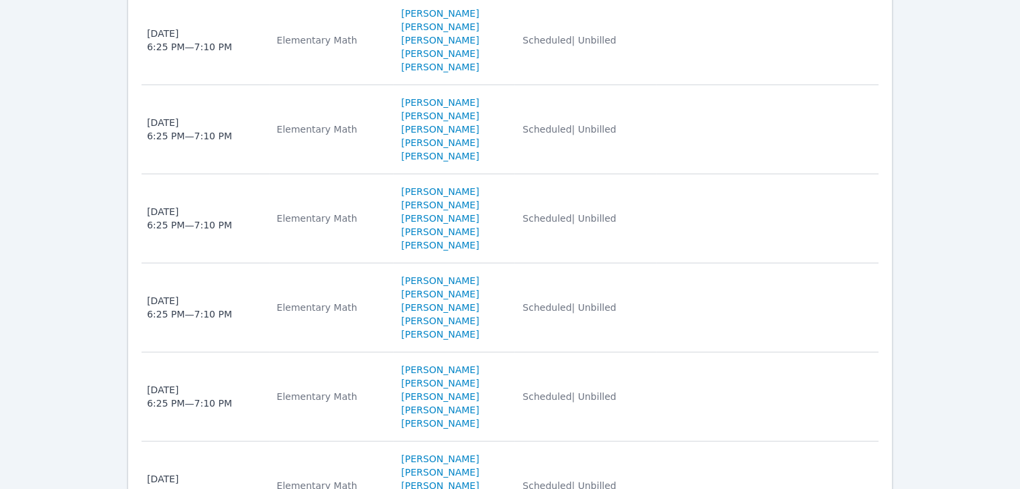
scroll to position [1212, 0]
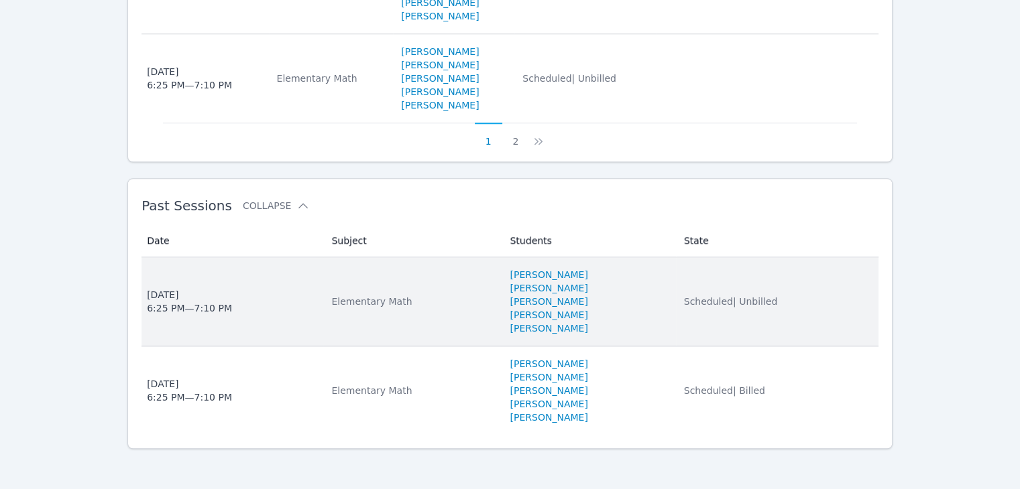
click at [218, 306] on div "Thu Oct 9, 2025 6:25 PM — 7:10 PM" at bounding box center [189, 301] width 85 height 27
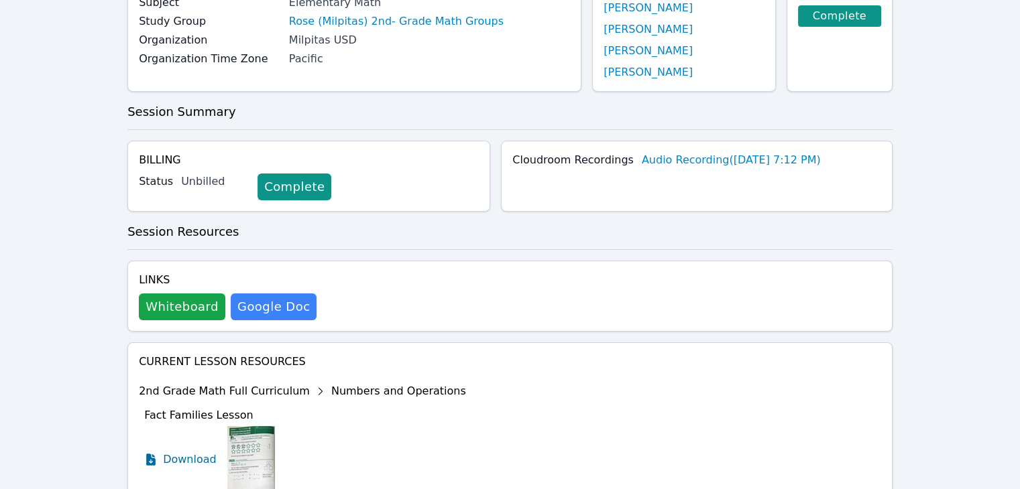
scroll to position [335, 0]
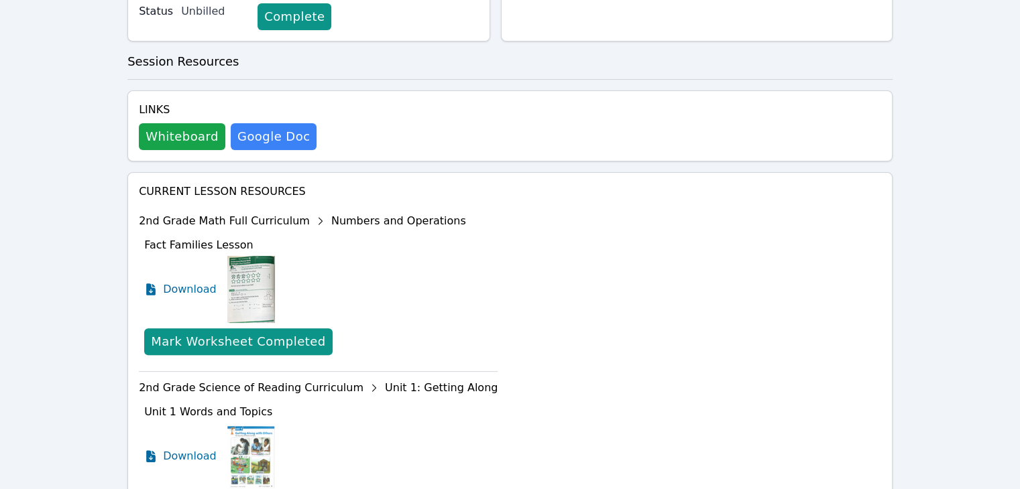
click at [167, 120] on div "Links Whiteboard Hidden Google Doc" at bounding box center [228, 126] width 178 height 48
click at [172, 127] on button "Whiteboard" at bounding box center [182, 136] width 86 height 27
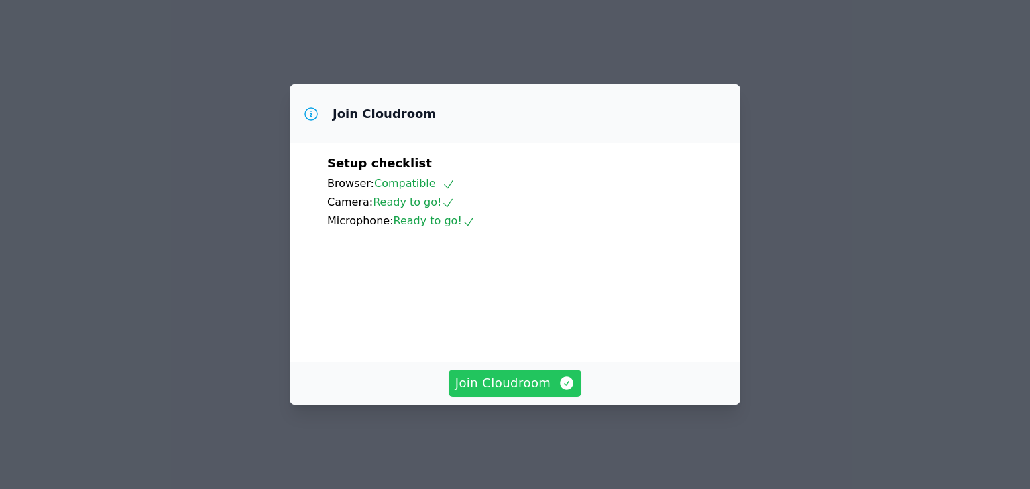
click at [560, 390] on icon "button" at bounding box center [566, 383] width 13 height 13
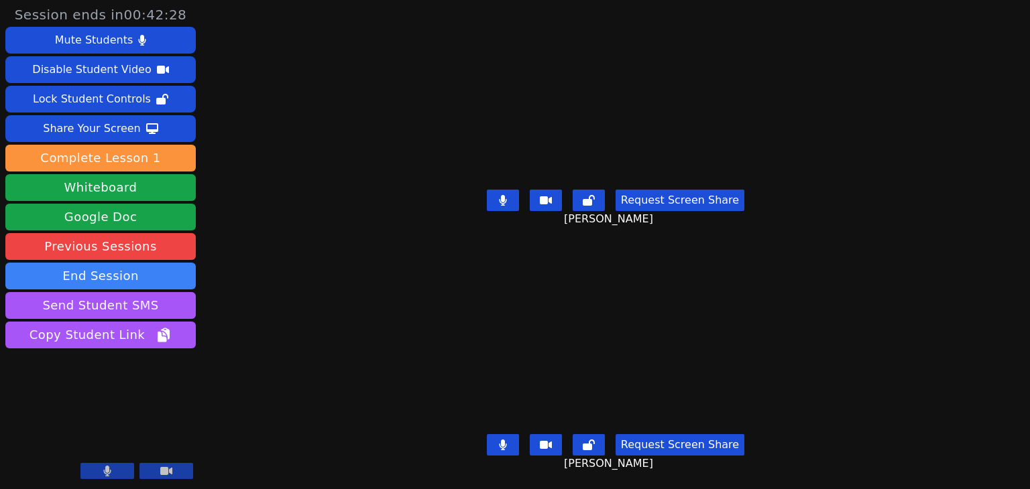
click at [504, 196] on icon at bounding box center [502, 200] width 7 height 11
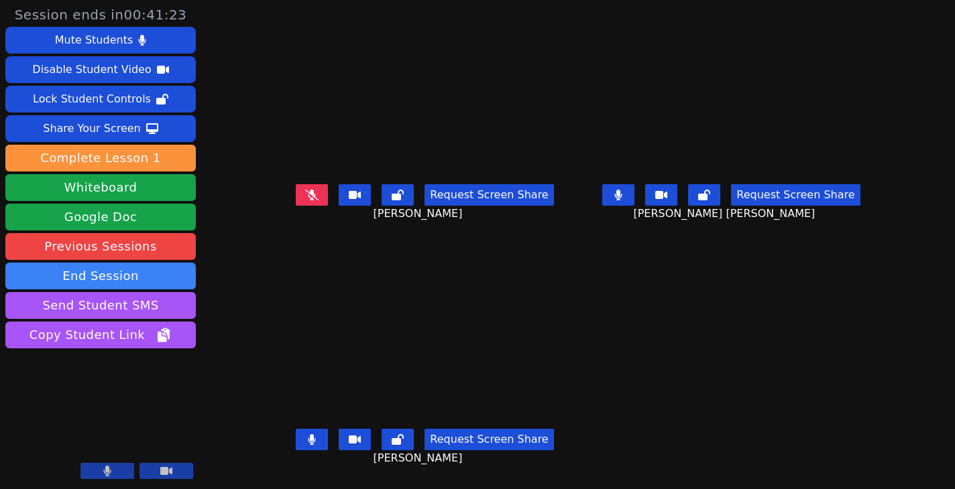
click at [304, 440] on button at bounding box center [312, 439] width 32 height 21
click at [305, 436] on button at bounding box center [312, 439] width 32 height 21
click at [308, 440] on icon at bounding box center [312, 439] width 8 height 11
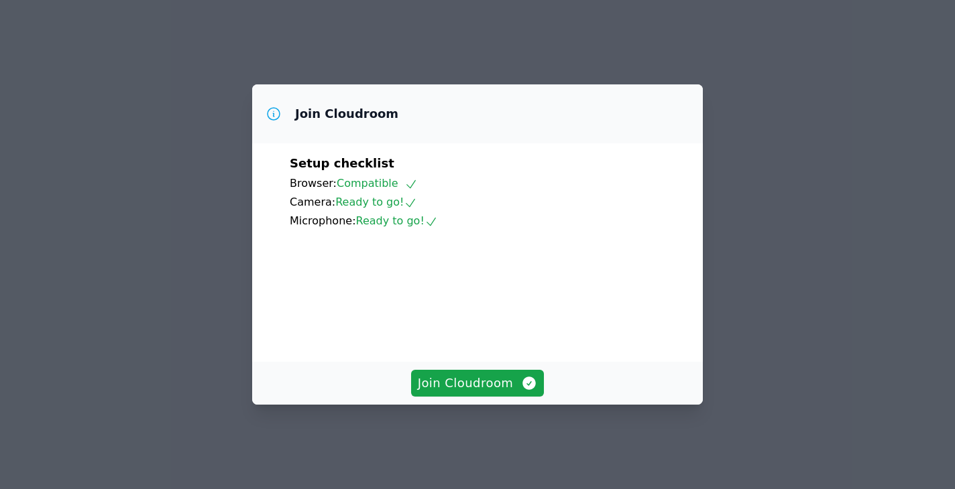
click at [442, 381] on button "Join Cloudroom" at bounding box center [477, 383] width 133 height 27
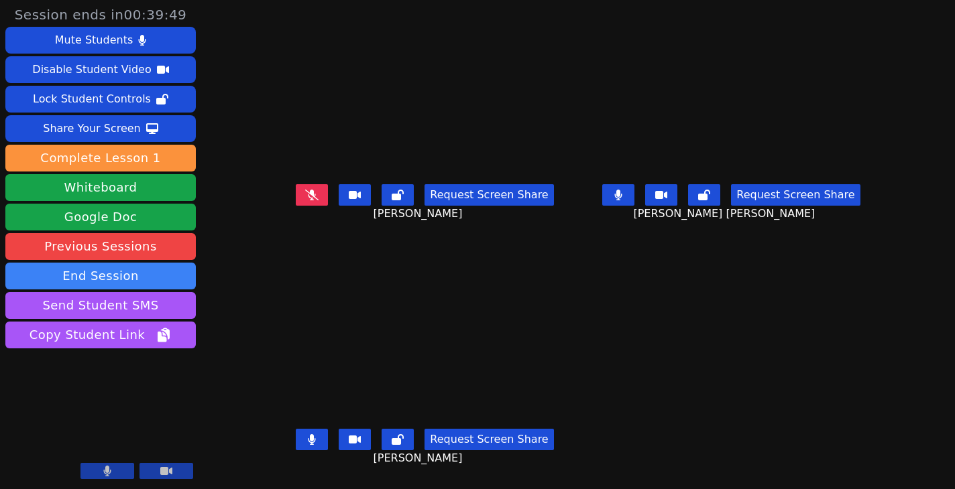
click at [301, 440] on button at bounding box center [312, 439] width 32 height 21
click at [308, 436] on button at bounding box center [312, 439] width 32 height 21
click at [296, 441] on button at bounding box center [312, 439] width 32 height 21
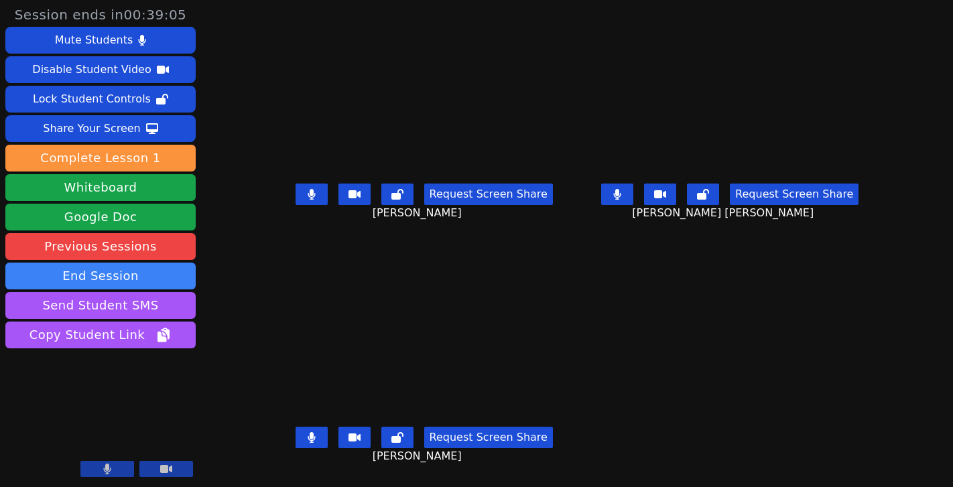
click at [296, 194] on button at bounding box center [312, 194] width 32 height 21
click at [308, 436] on icon at bounding box center [311, 437] width 7 height 11
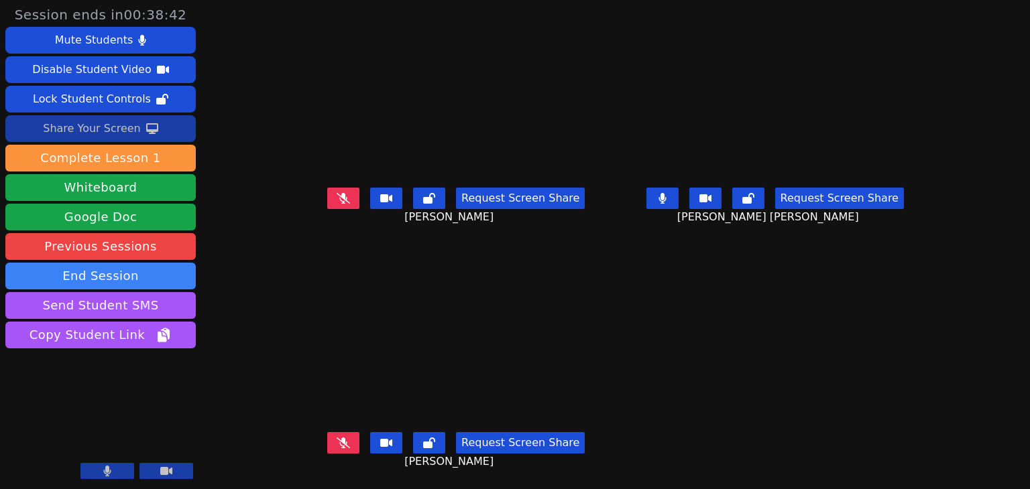
click at [182, 124] on button "Share Your Screen" at bounding box center [100, 128] width 190 height 27
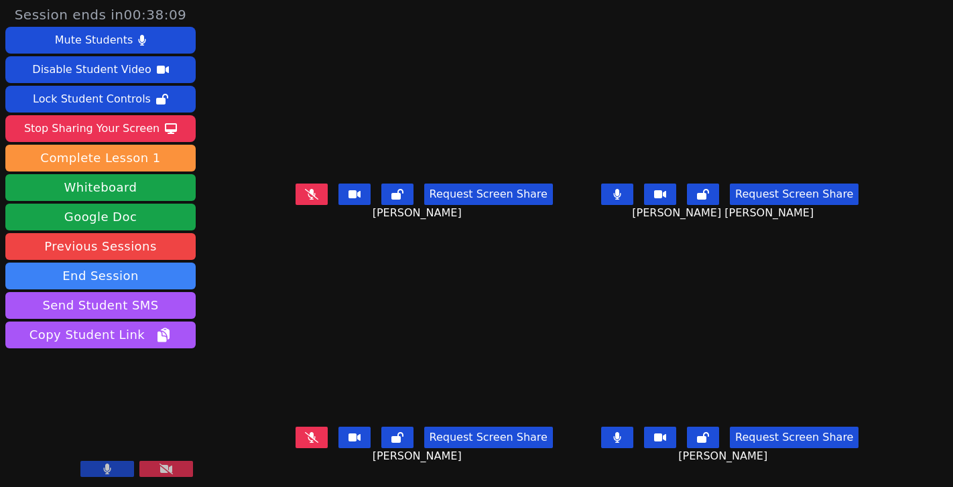
click at [628, 199] on button at bounding box center [617, 194] width 32 height 21
click at [305, 432] on icon at bounding box center [311, 437] width 13 height 11
click at [300, 437] on button at bounding box center [312, 437] width 32 height 21
click at [296, 428] on button at bounding box center [312, 437] width 32 height 21
click at [302, 438] on button at bounding box center [312, 437] width 32 height 21
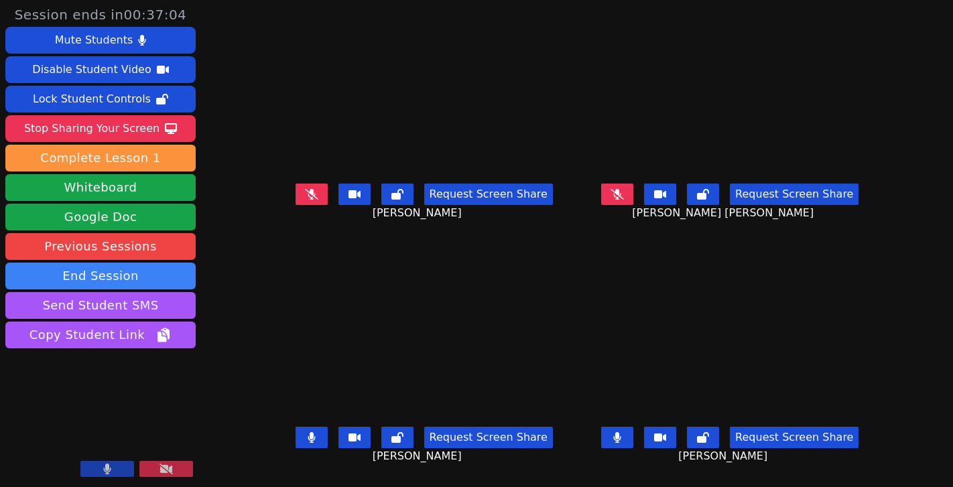
click at [296, 432] on button at bounding box center [312, 437] width 32 height 21
click at [301, 442] on button at bounding box center [312, 437] width 32 height 21
click at [632, 443] on button at bounding box center [617, 437] width 32 height 21
click at [306, 436] on button at bounding box center [312, 437] width 32 height 21
click at [306, 438] on button at bounding box center [312, 437] width 32 height 21
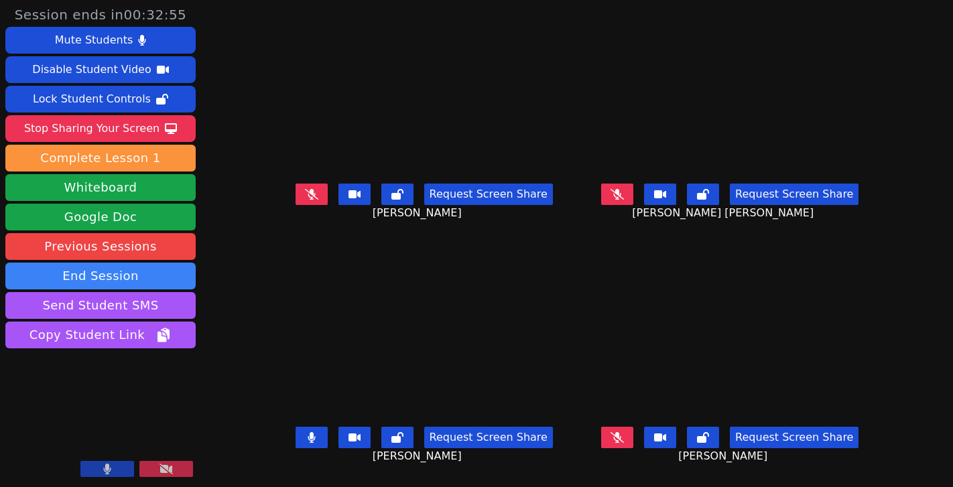
drag, startPoint x: 301, startPoint y: 436, endPoint x: 60, endPoint y: 430, distance: 240.7
click at [300, 436] on button at bounding box center [312, 437] width 32 height 21
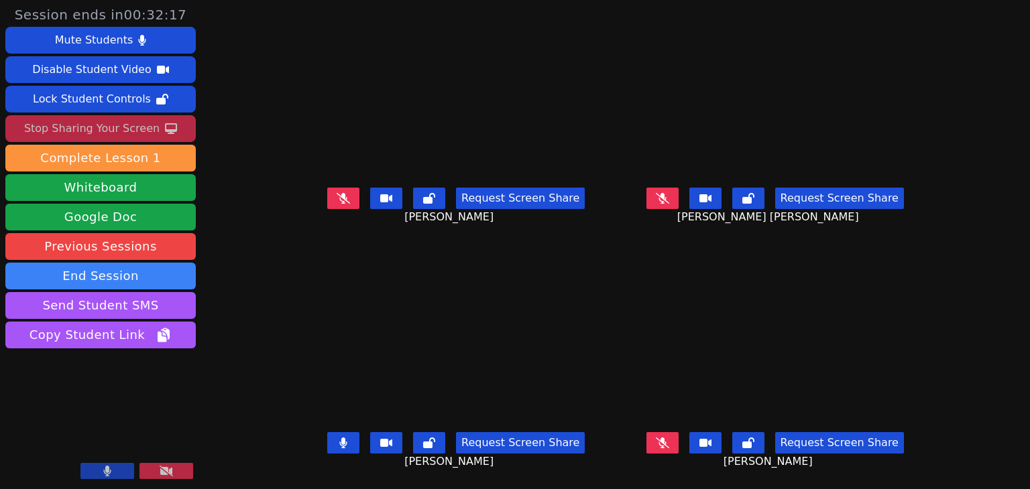
click at [142, 125] on div "Stop Sharing Your Screen" at bounding box center [91, 128] width 135 height 21
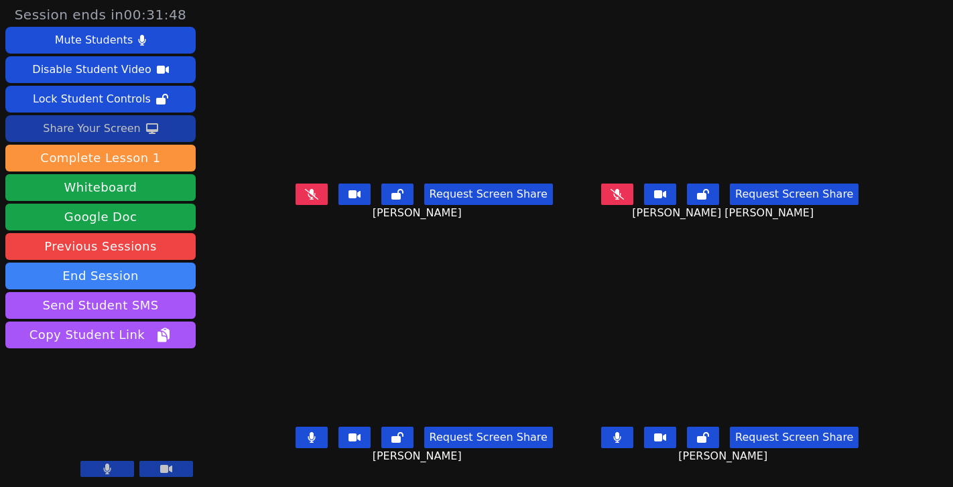
click at [305, 199] on icon at bounding box center [311, 194] width 13 height 11
click at [633, 441] on button at bounding box center [617, 437] width 32 height 21
click at [633, 200] on button at bounding box center [617, 194] width 32 height 21
click at [308, 195] on icon at bounding box center [312, 194] width 8 height 11
click at [111, 462] on button at bounding box center [107, 469] width 54 height 16
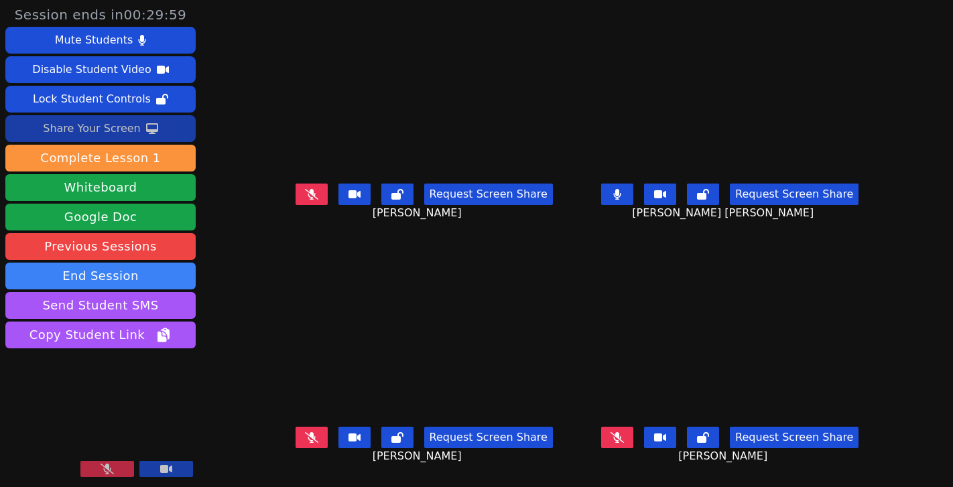
click at [111, 463] on button at bounding box center [107, 469] width 54 height 16
click at [633, 201] on button at bounding box center [617, 194] width 32 height 21
click at [624, 200] on icon at bounding box center [617, 194] width 13 height 11
click at [621, 200] on icon at bounding box center [617, 194] width 7 height 11
click at [621, 432] on icon at bounding box center [617, 437] width 8 height 11
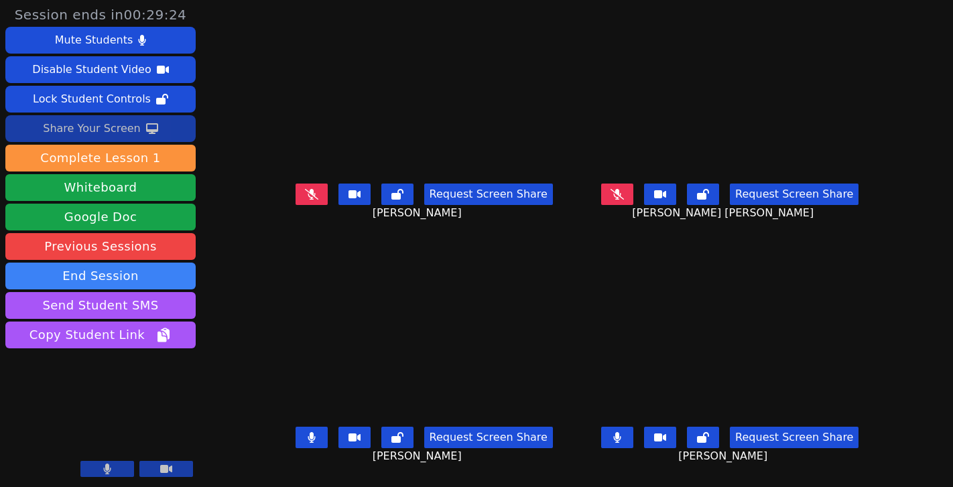
click at [633, 445] on button at bounding box center [617, 437] width 32 height 21
click at [150, 133] on icon at bounding box center [152, 128] width 12 height 11
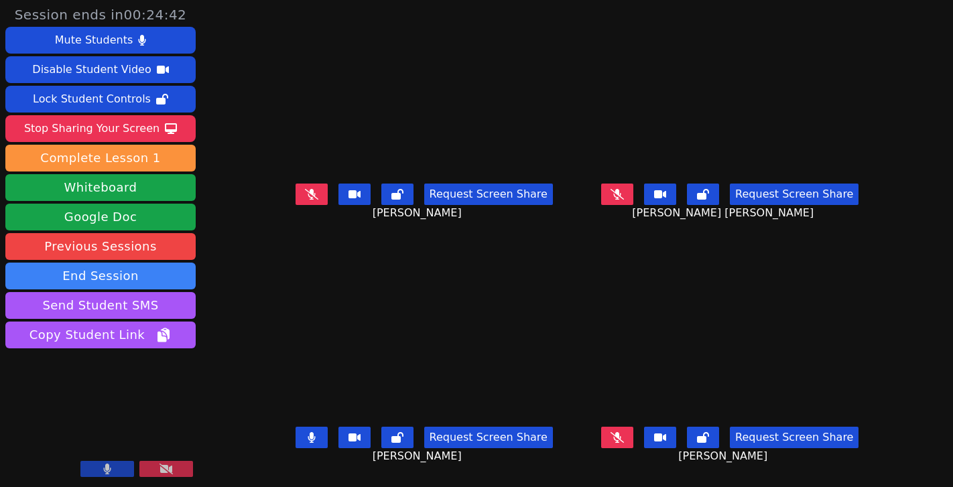
click at [303, 438] on button at bounding box center [312, 437] width 32 height 21
click at [633, 434] on button at bounding box center [617, 437] width 32 height 21
click at [633, 427] on button at bounding box center [617, 437] width 32 height 21
click at [624, 196] on icon at bounding box center [617, 194] width 13 height 11
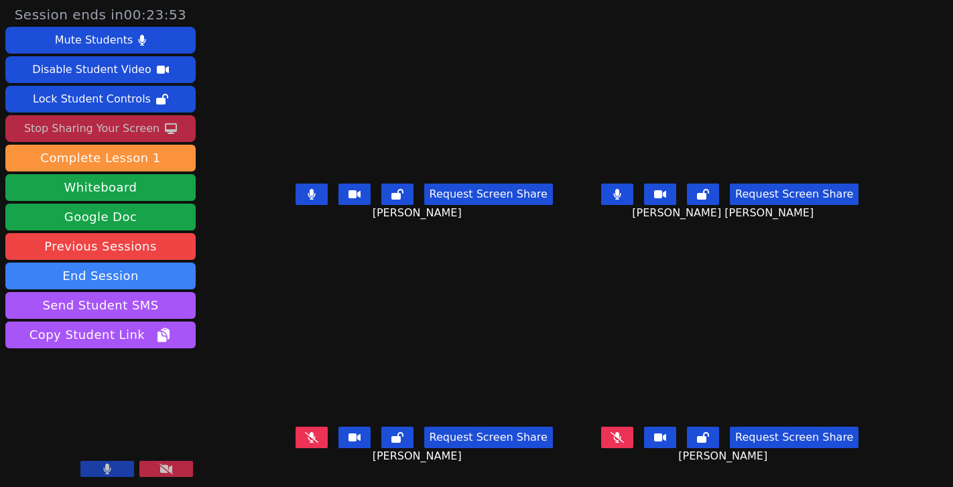
click at [165, 129] on icon at bounding box center [171, 128] width 12 height 11
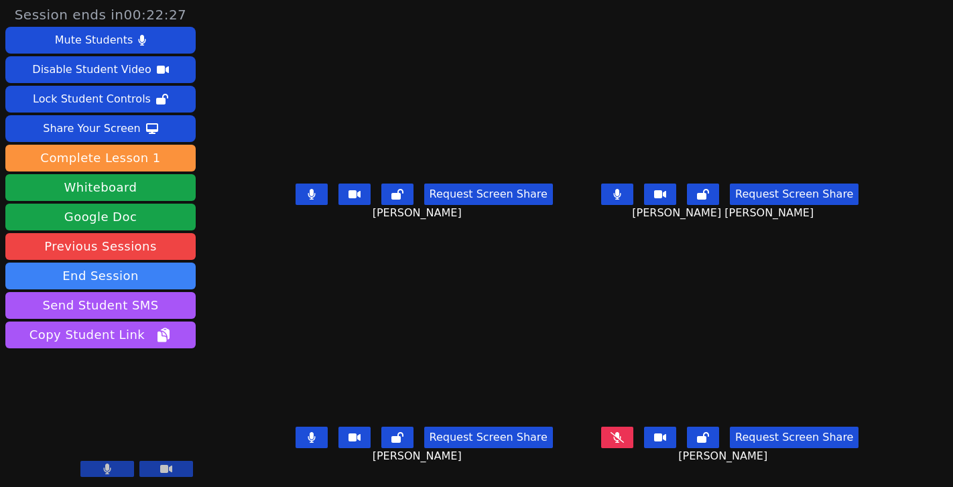
click at [303, 432] on button at bounding box center [312, 437] width 32 height 21
click at [633, 197] on button at bounding box center [617, 194] width 32 height 21
click at [624, 432] on icon at bounding box center [617, 437] width 13 height 11
drag, startPoint x: 655, startPoint y: 428, endPoint x: 625, endPoint y: 393, distance: 45.2
click at [625, 393] on video at bounding box center [731, 338] width 296 height 166
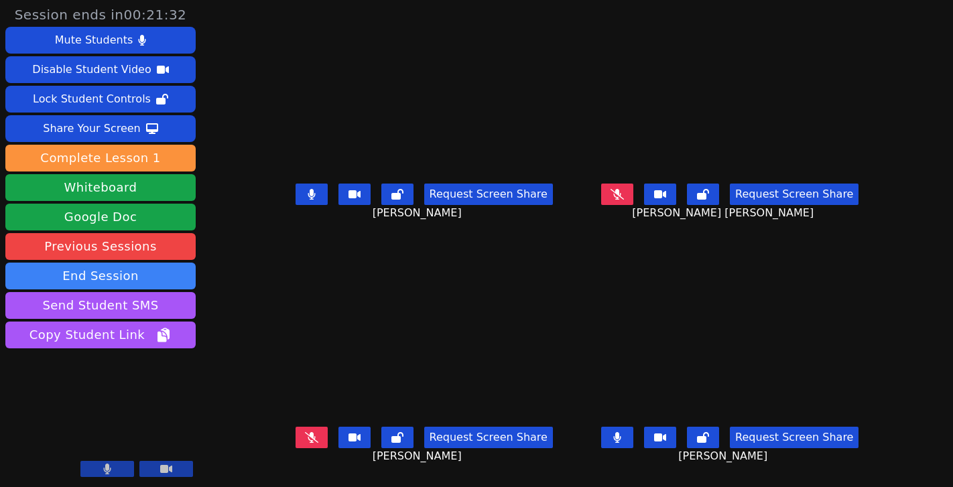
click at [621, 433] on icon at bounding box center [617, 437] width 8 height 11
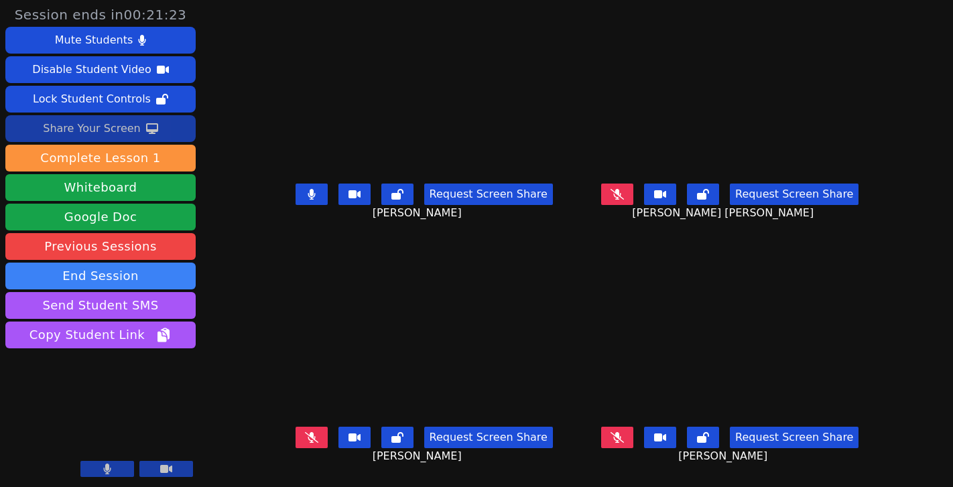
click at [105, 132] on div "Share Your Screen" at bounding box center [92, 128] width 98 height 21
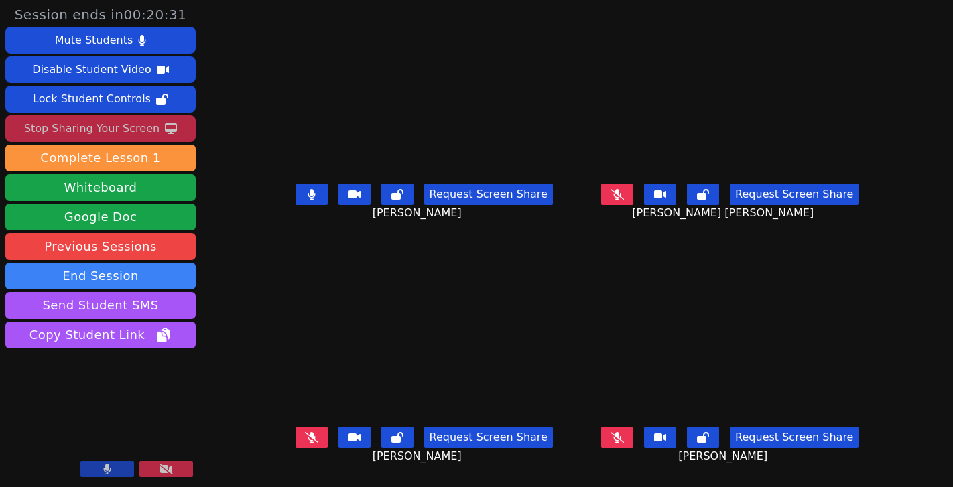
click at [296, 193] on button at bounding box center [312, 194] width 32 height 21
click at [624, 435] on icon at bounding box center [617, 437] width 13 height 11
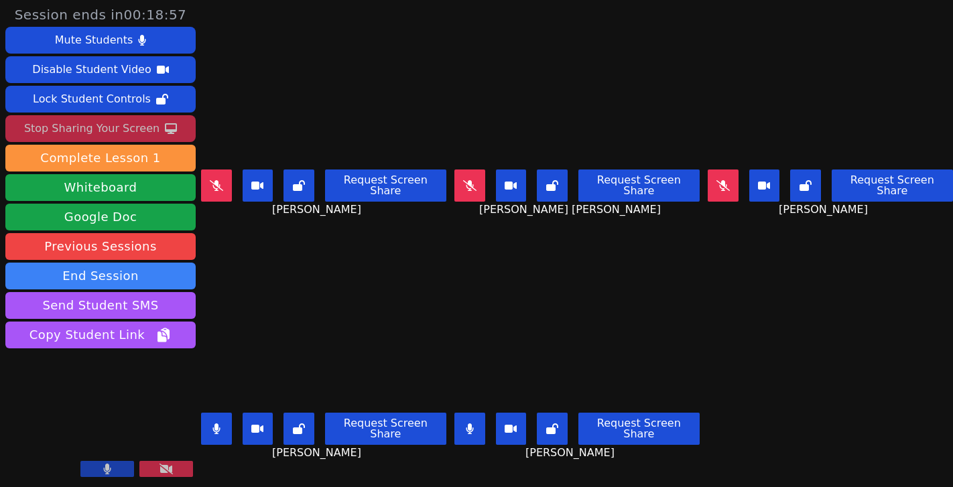
drag, startPoint x: 206, startPoint y: 413, endPoint x: 218, endPoint y: 409, distance: 12.1
click at [206, 413] on button at bounding box center [216, 429] width 31 height 32
click at [462, 413] on button at bounding box center [469, 429] width 31 height 32
click at [709, 170] on button at bounding box center [723, 186] width 31 height 32
click at [117, 463] on button at bounding box center [107, 469] width 54 height 16
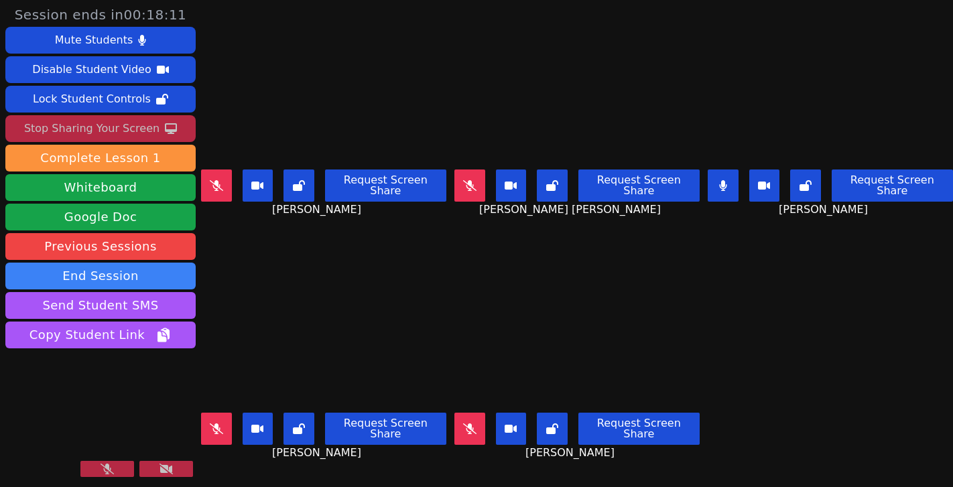
click at [115, 455] on video at bounding box center [100, 428] width 190 height 107
click at [123, 471] on button at bounding box center [107, 469] width 54 height 16
click at [711, 175] on button at bounding box center [723, 186] width 31 height 32
click at [218, 424] on icon at bounding box center [215, 429] width 7 height 11
click at [209, 170] on button at bounding box center [216, 186] width 31 height 32
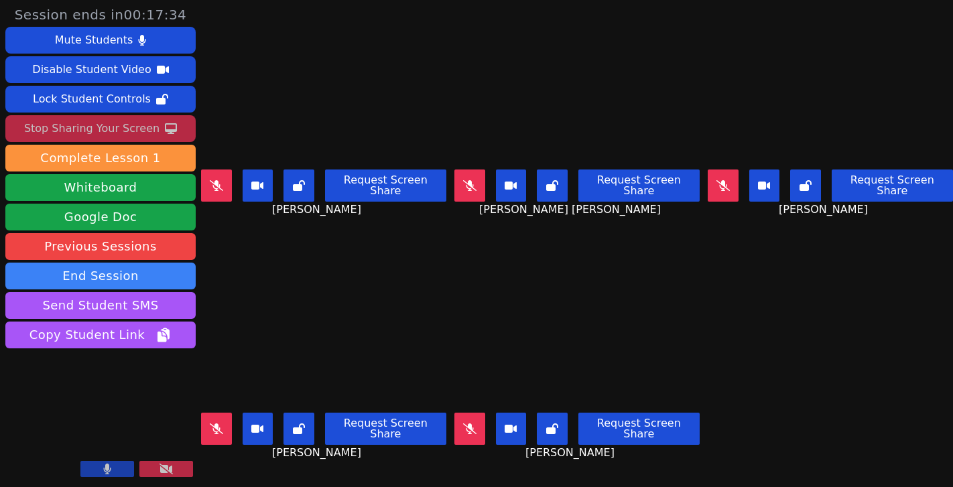
click at [225, 181] on button at bounding box center [216, 186] width 31 height 32
click at [221, 180] on icon at bounding box center [216, 185] width 8 height 11
click at [721, 180] on icon at bounding box center [722, 185] width 7 height 11
click at [216, 180] on icon at bounding box center [216, 185] width 13 height 11
click at [216, 180] on icon at bounding box center [215, 185] width 7 height 11
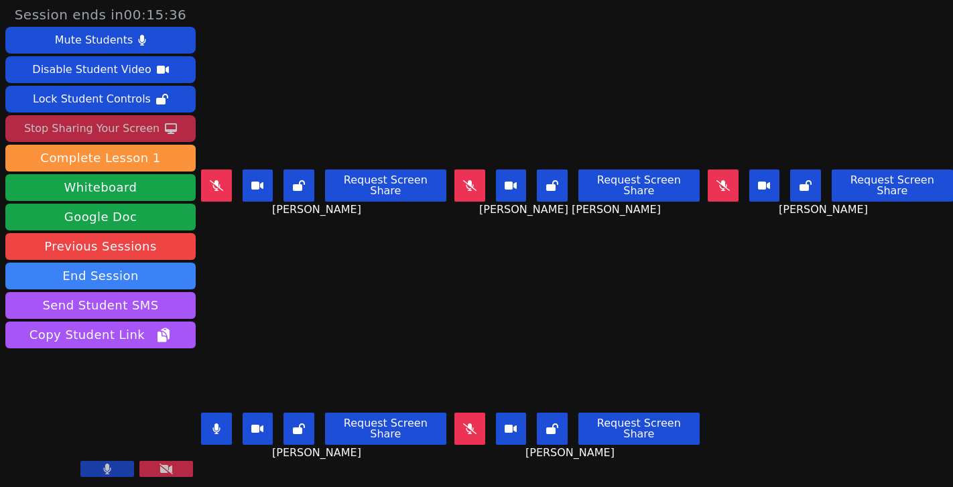
click at [217, 424] on icon at bounding box center [215, 429] width 7 height 11
drag, startPoint x: 463, startPoint y: 414, endPoint x: 438, endPoint y: 417, distance: 25.0
click at [463, 424] on icon at bounding box center [469, 429] width 13 height 11
click at [719, 180] on icon at bounding box center [722, 185] width 7 height 11
click at [463, 413] on button at bounding box center [469, 429] width 31 height 32
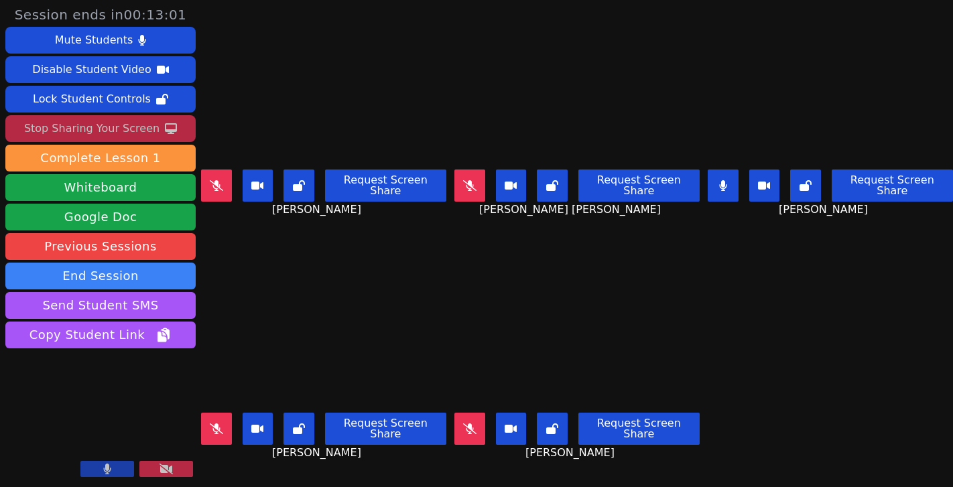
click at [463, 180] on icon at bounding box center [469, 185] width 13 height 11
click at [720, 170] on button at bounding box center [723, 186] width 31 height 32
click at [469, 170] on button at bounding box center [469, 186] width 31 height 32
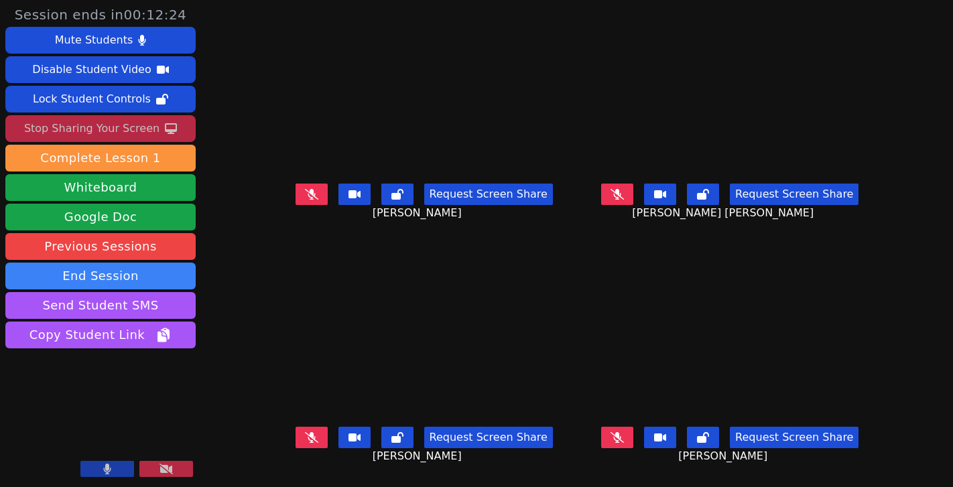
click at [301, 203] on button at bounding box center [312, 194] width 32 height 21
drag, startPoint x: 403, startPoint y: 215, endPoint x: 432, endPoint y: 217, distance: 28.9
click at [432, 217] on span "[PERSON_NAME]" at bounding box center [419, 213] width 93 height 16
click at [303, 200] on button at bounding box center [312, 194] width 32 height 21
click at [633, 434] on button at bounding box center [617, 437] width 32 height 21
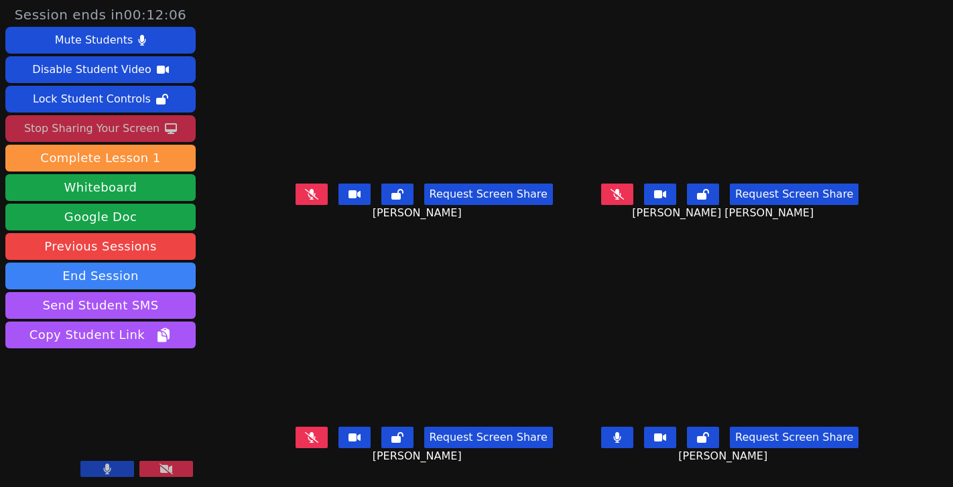
click at [633, 434] on button at bounding box center [617, 437] width 32 height 21
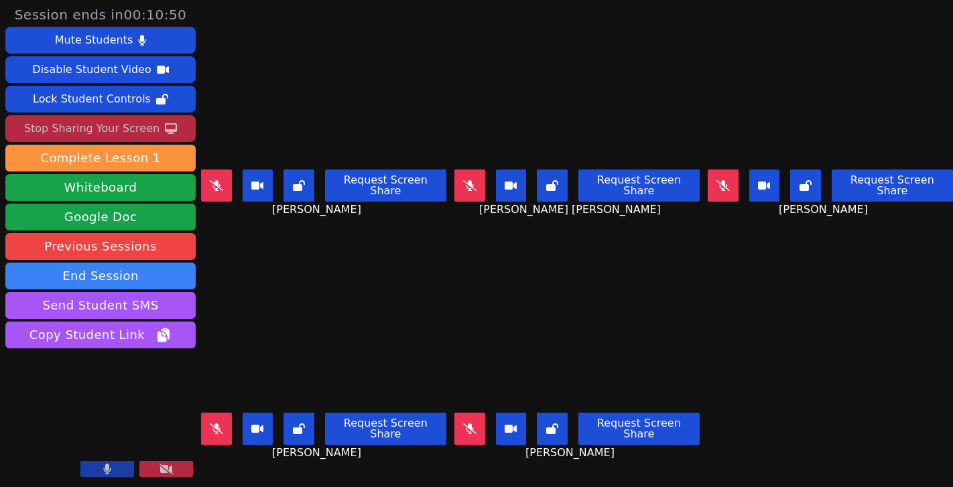
click at [227, 414] on button at bounding box center [216, 429] width 31 height 32
click at [472, 413] on button at bounding box center [469, 429] width 31 height 32
click at [549, 424] on icon at bounding box center [552, 429] width 12 height 11
click at [215, 424] on icon at bounding box center [216, 429] width 8 height 11
click at [474, 424] on icon at bounding box center [469, 429] width 13 height 11
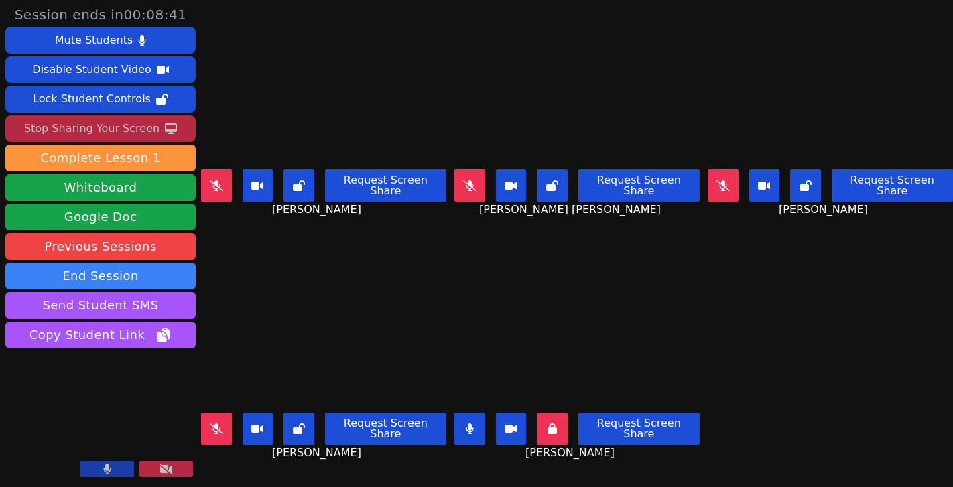
click at [469, 424] on icon at bounding box center [470, 429] width 8 height 11
click at [223, 182] on button at bounding box center [216, 186] width 31 height 32
click at [351, 202] on span "[PERSON_NAME]" at bounding box center [318, 210] width 93 height 16
click at [353, 202] on span "[PERSON_NAME]" at bounding box center [318, 210] width 93 height 16
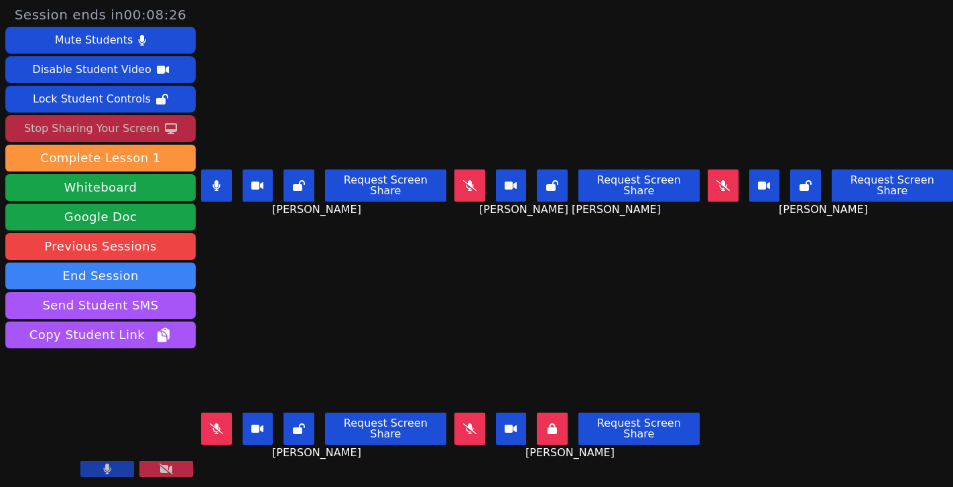
click at [353, 202] on span "[PERSON_NAME]" at bounding box center [318, 210] width 93 height 16
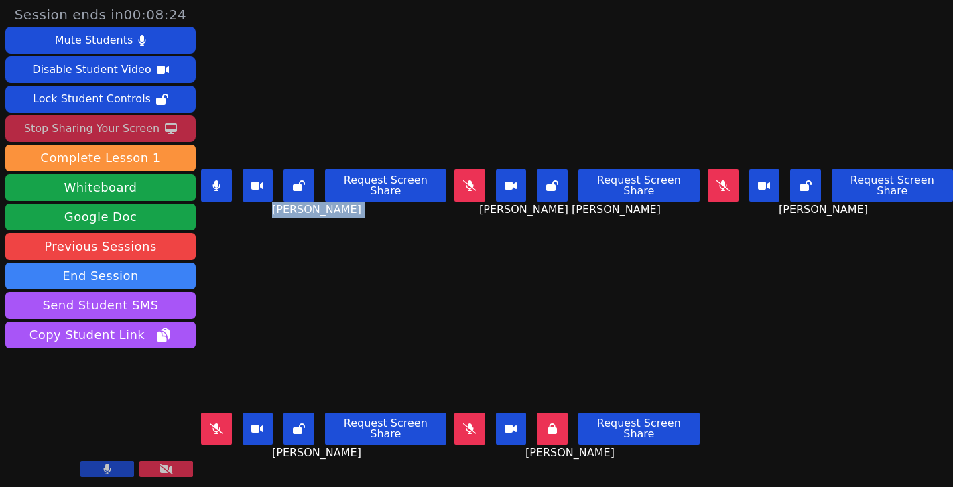
click at [353, 202] on span "[PERSON_NAME]" at bounding box center [318, 210] width 93 height 16
click at [351, 202] on span "[PERSON_NAME]" at bounding box center [318, 210] width 93 height 16
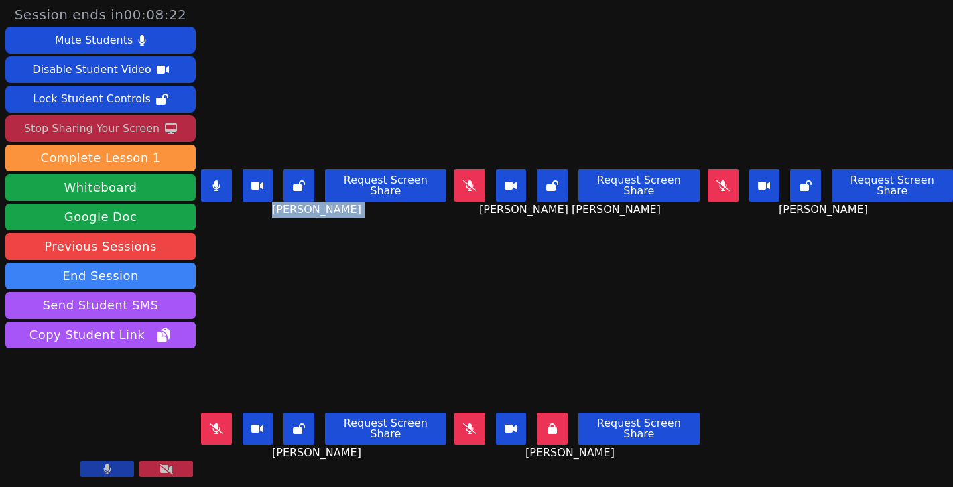
click at [351, 202] on span "[PERSON_NAME]" at bounding box center [318, 210] width 93 height 16
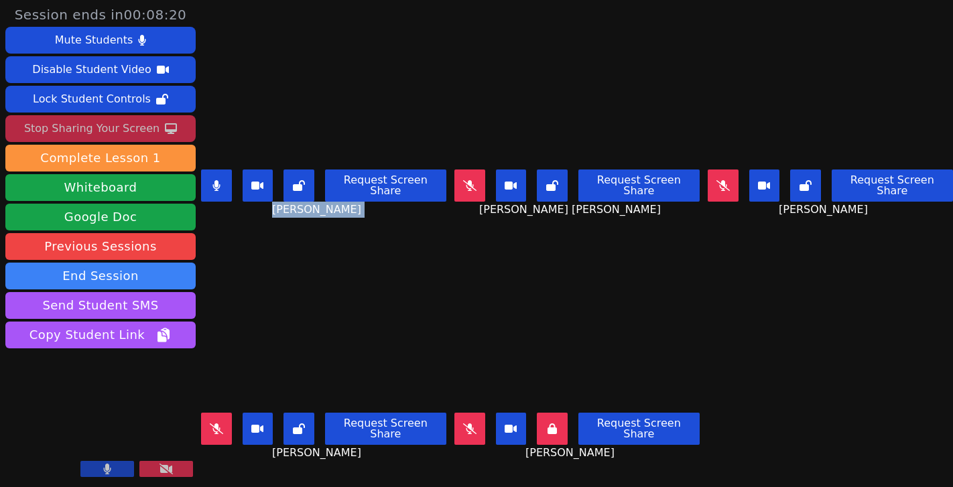
click at [351, 202] on span "[PERSON_NAME]" at bounding box center [318, 210] width 93 height 16
click at [213, 180] on icon at bounding box center [216, 185] width 8 height 11
click at [719, 180] on icon at bounding box center [723, 185] width 8 height 11
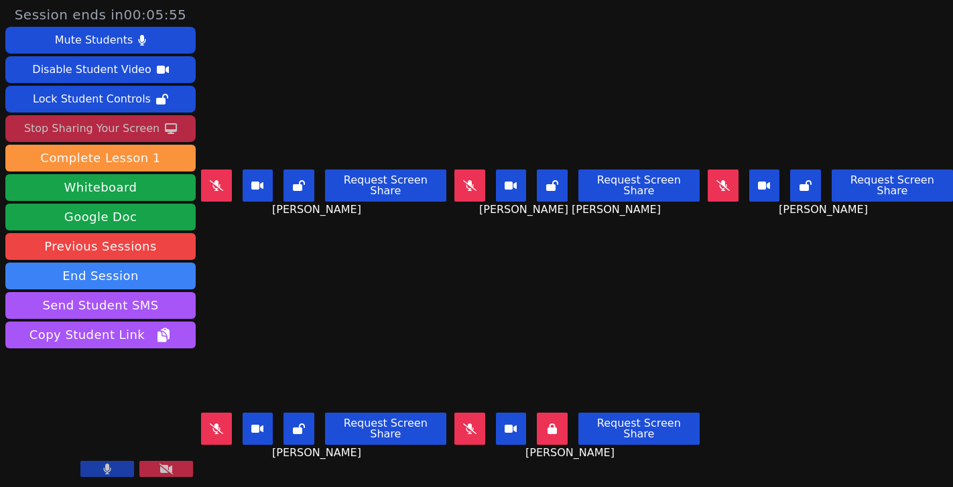
click at [467, 180] on icon at bounding box center [469, 185] width 13 height 11
click at [468, 180] on icon at bounding box center [469, 185] width 7 height 11
click at [467, 170] on button at bounding box center [469, 186] width 31 height 32
click at [450, 163] on main "[PERSON_NAME] Request Screen Share [PERSON_NAME] [PERSON_NAME] [PERSON_NAME] Re…" at bounding box center [577, 243] width 752 height 487
click at [468, 170] on button at bounding box center [469, 186] width 31 height 32
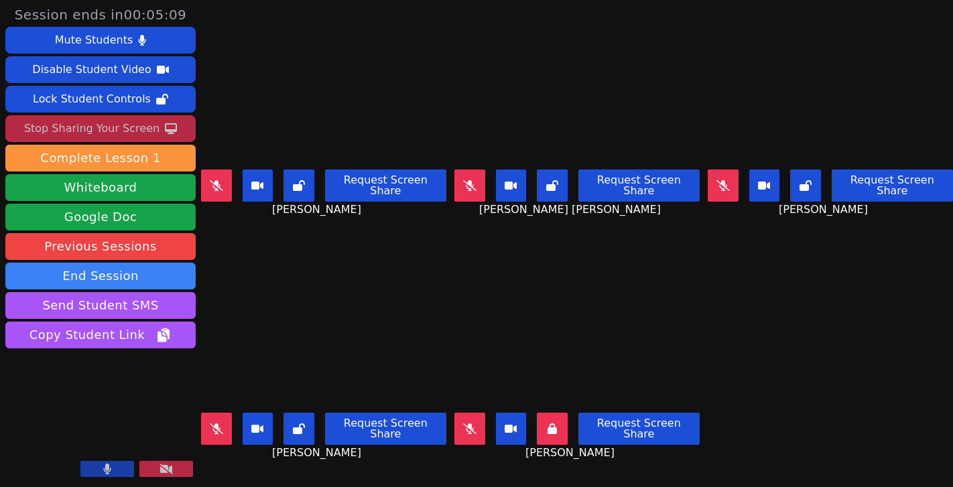
click at [229, 413] on button at bounding box center [216, 429] width 31 height 32
click at [225, 414] on button at bounding box center [216, 429] width 31 height 32
click at [479, 415] on button at bounding box center [469, 429] width 31 height 32
click at [475, 414] on button at bounding box center [469, 429] width 31 height 32
click at [464, 424] on button at bounding box center [469, 429] width 31 height 32
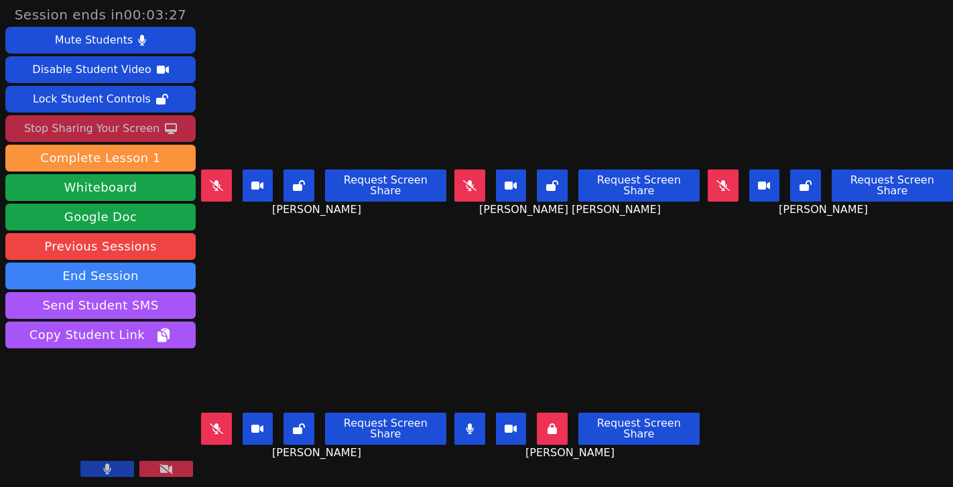
click at [470, 424] on icon at bounding box center [470, 429] width 8 height 11
click at [471, 422] on button at bounding box center [469, 429] width 31 height 32
click at [479, 418] on button at bounding box center [469, 429] width 31 height 32
click at [478, 416] on button at bounding box center [469, 429] width 31 height 32
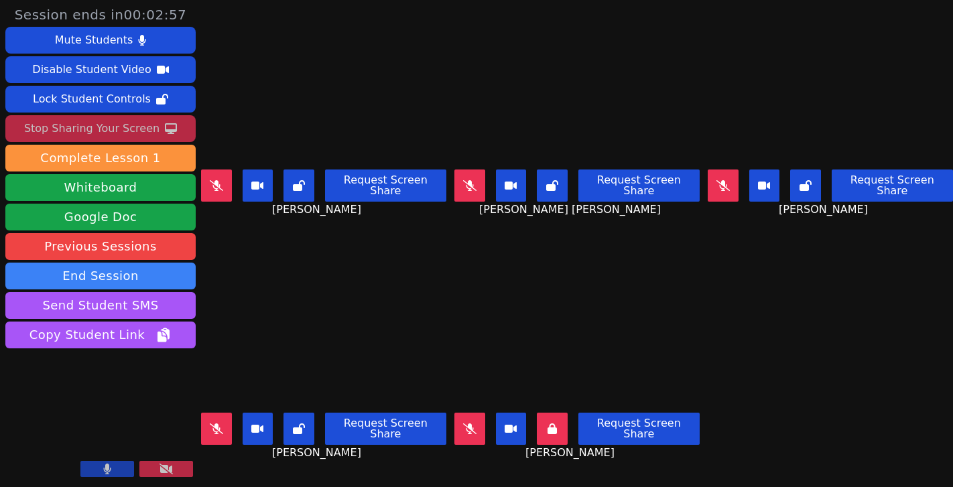
click at [708, 176] on button at bounding box center [723, 186] width 31 height 32
click at [723, 174] on button at bounding box center [723, 186] width 31 height 32
click at [217, 180] on icon at bounding box center [216, 185] width 13 height 11
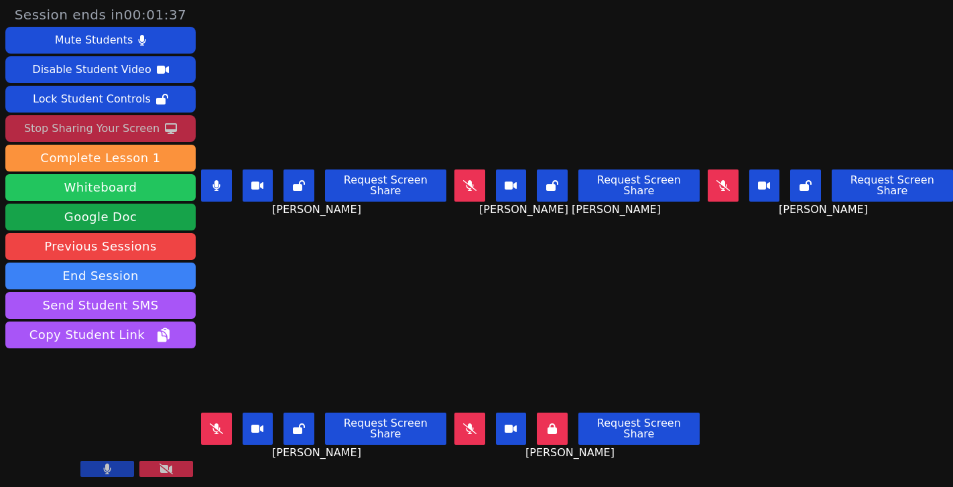
drag, startPoint x: 227, startPoint y: 178, endPoint x: 180, endPoint y: 186, distance: 46.9
click at [227, 178] on button at bounding box center [216, 186] width 31 height 32
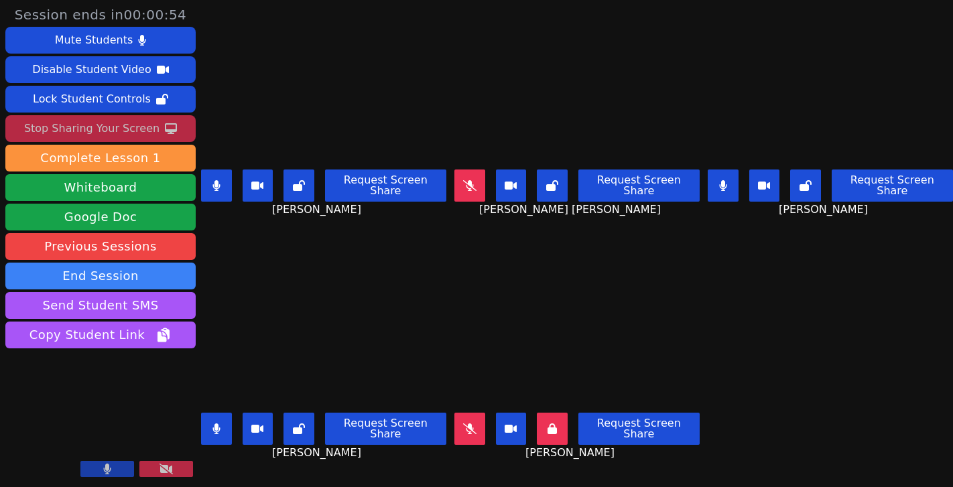
click at [232, 413] on button at bounding box center [216, 429] width 31 height 32
click at [712, 179] on button at bounding box center [723, 186] width 31 height 32
click at [217, 180] on icon at bounding box center [215, 185] width 7 height 11
click at [721, 180] on icon at bounding box center [723, 185] width 8 height 11
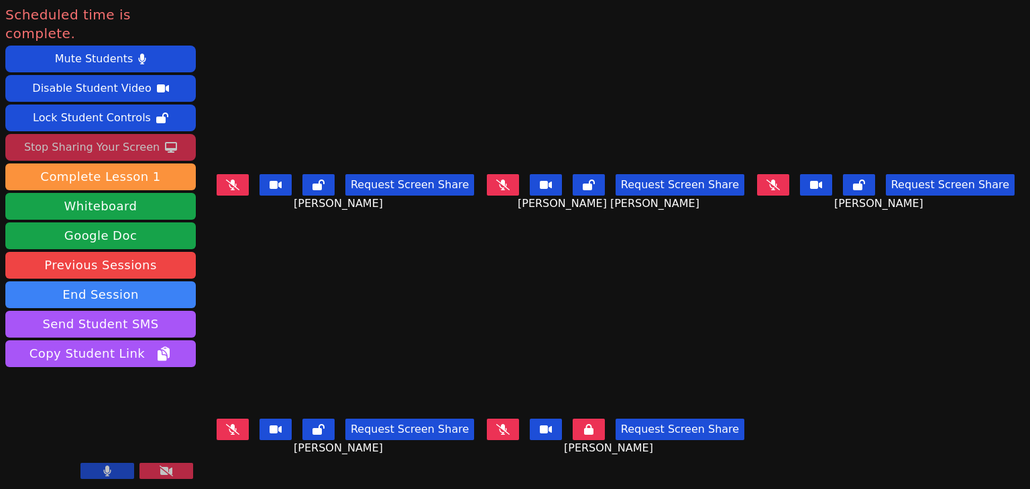
click at [147, 137] on div "Stop Sharing Your Screen" at bounding box center [91, 147] width 135 height 21
